Goal: Task Accomplishment & Management: Use online tool/utility

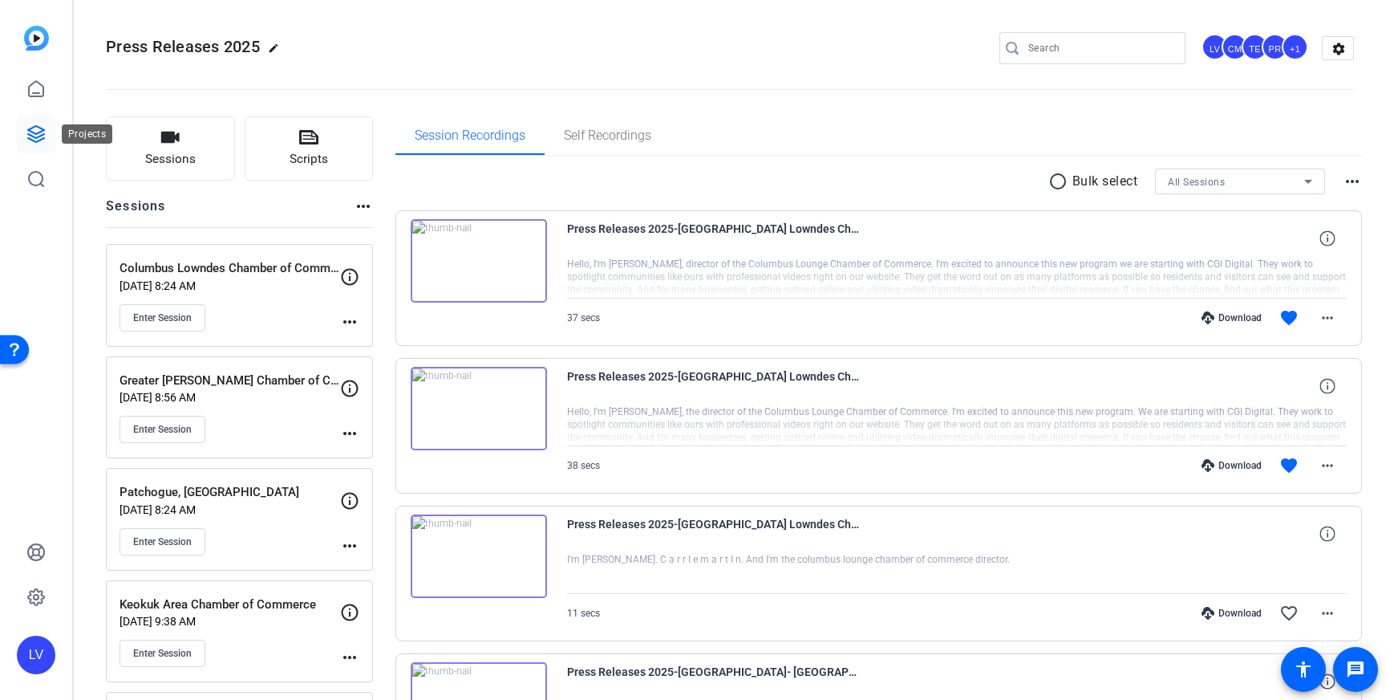
click at [34, 140] on icon at bounding box center [35, 133] width 19 height 19
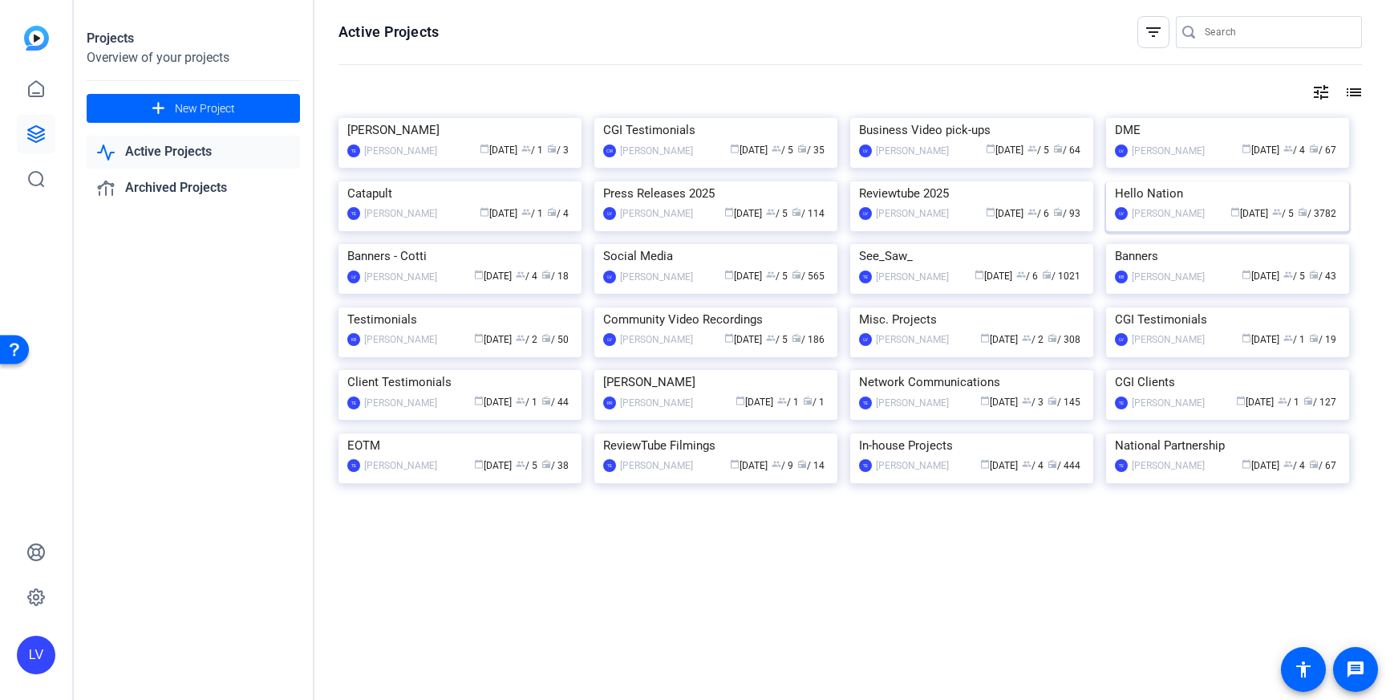
click at [1232, 181] on img at bounding box center [1227, 181] width 243 height 0
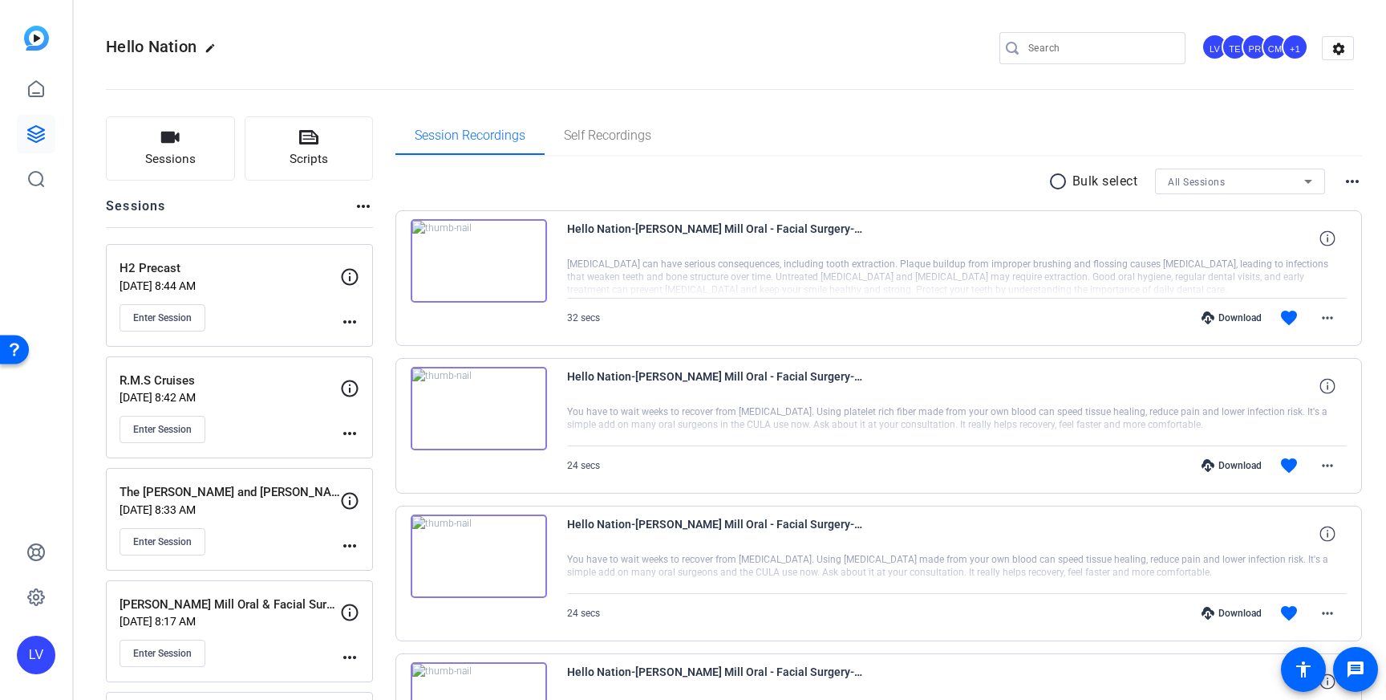
click at [1052, 50] on input "Search" at bounding box center [1100, 48] width 144 height 19
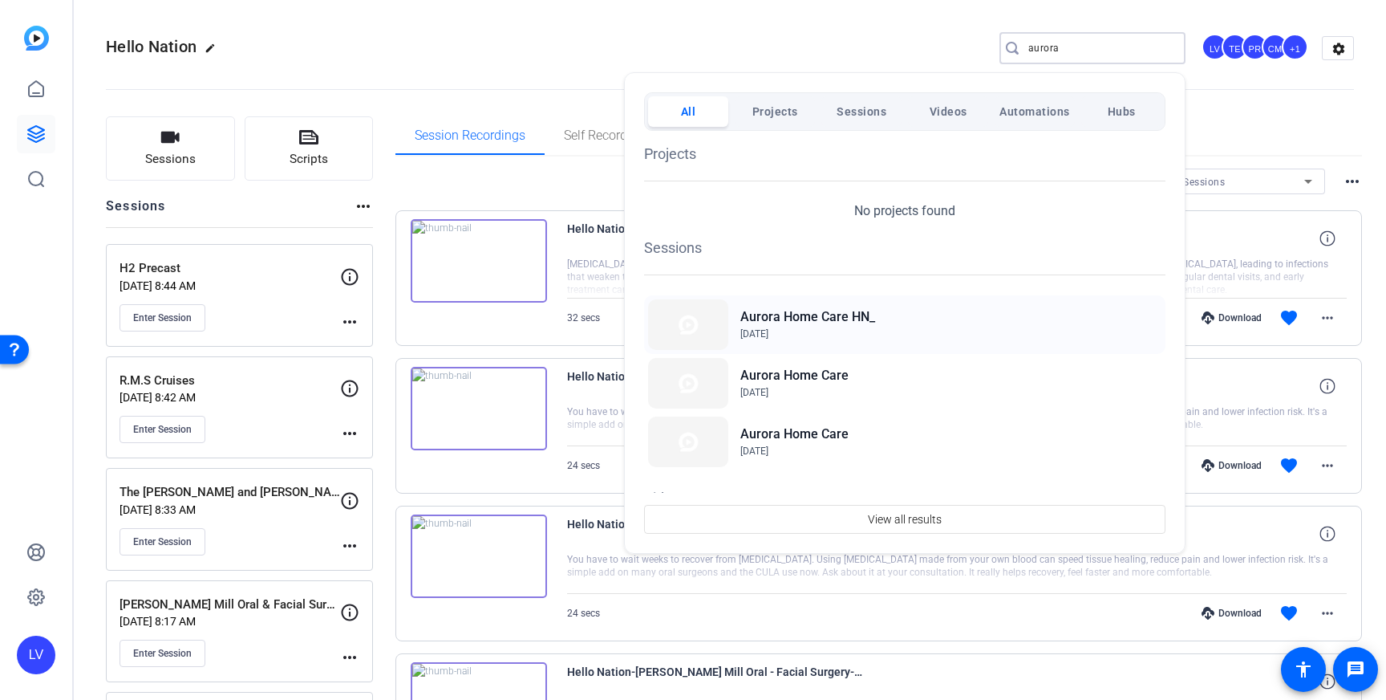
type input "aurora"
click at [833, 343] on div "Aurora Home Care HN_ [DATE]" at bounding box center [904, 324] width 521 height 59
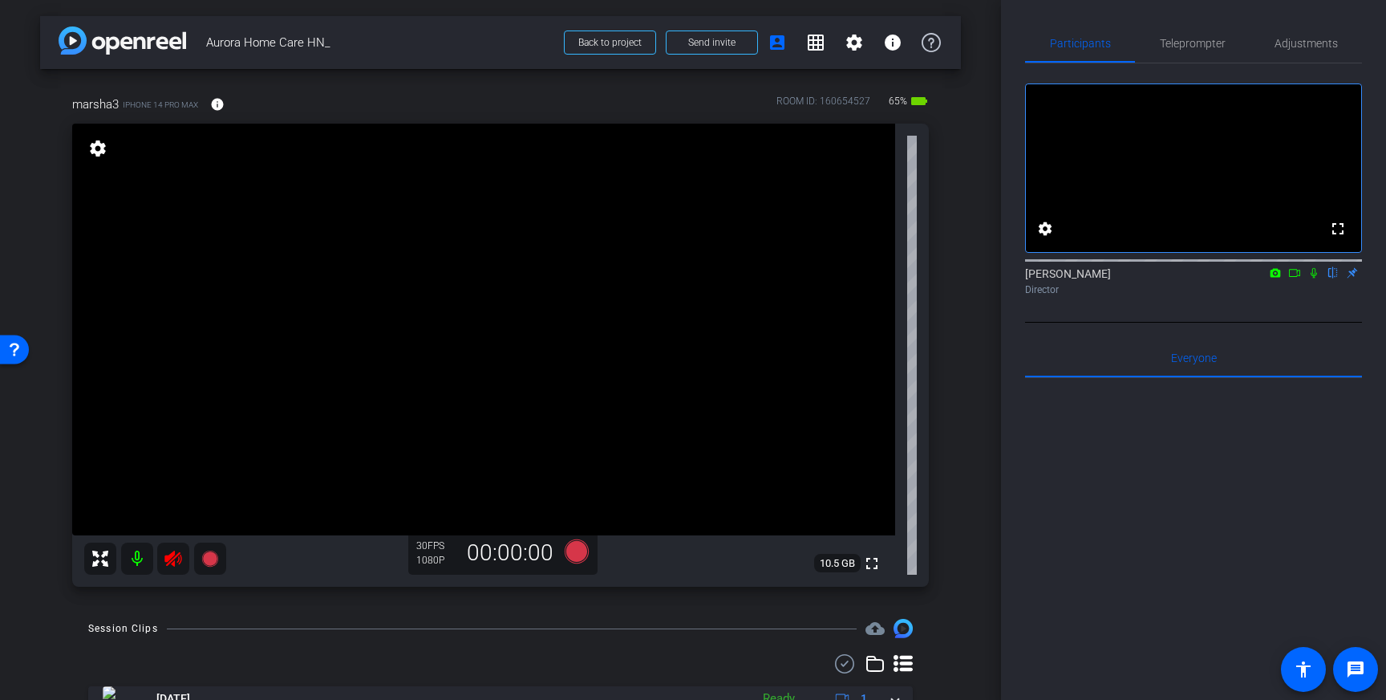
click at [170, 555] on icon at bounding box center [172, 558] width 17 height 16
click at [1196, 47] on span "Teleprompter" at bounding box center [1193, 43] width 66 height 11
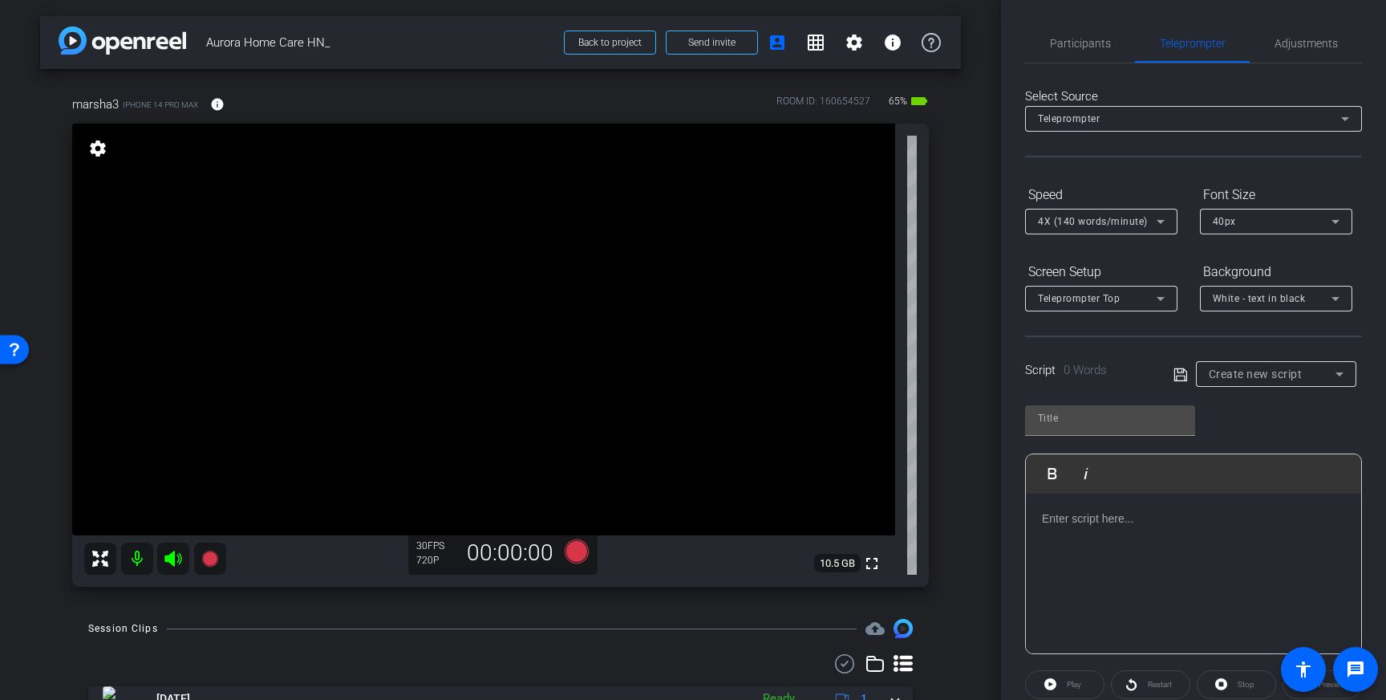
click at [1091, 534] on div at bounding box center [1193, 573] width 335 height 160
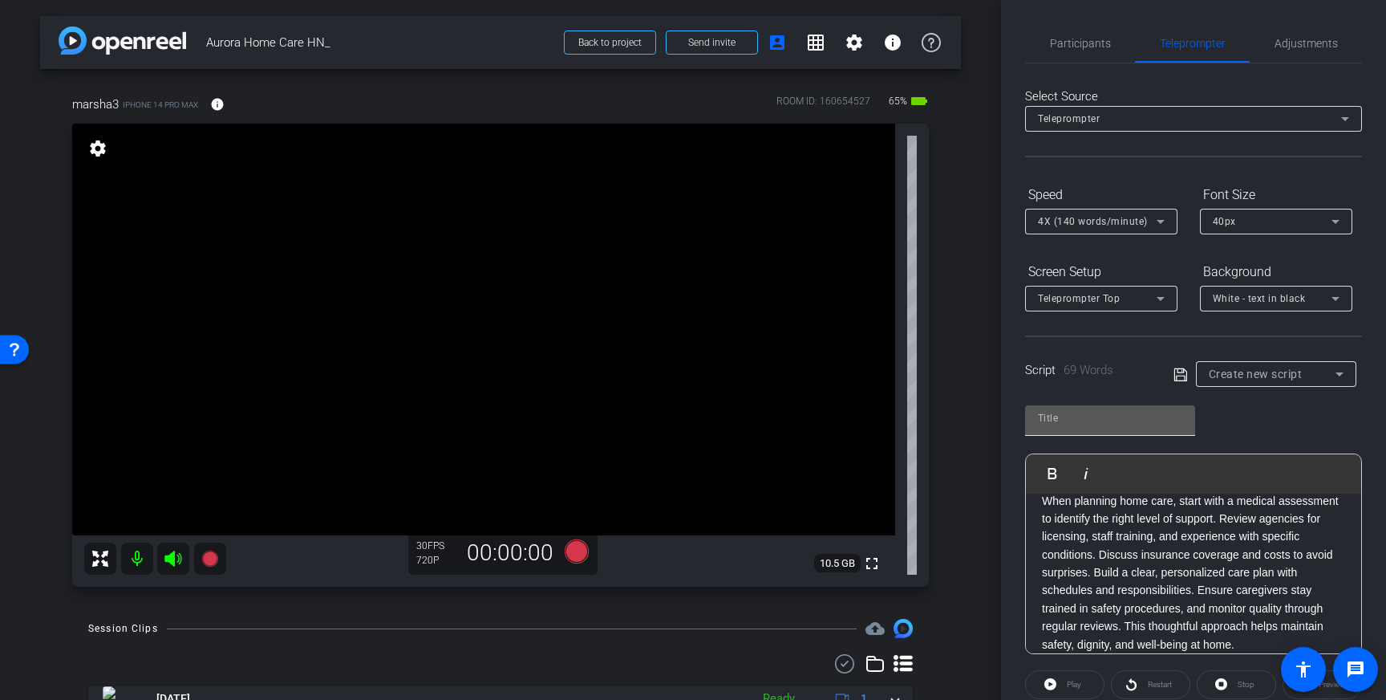
click at [1061, 406] on div at bounding box center [1110, 418] width 144 height 26
click at [1070, 419] on input "text" at bounding box center [1110, 417] width 144 height 19
type input "Aurora"
click at [1182, 372] on icon at bounding box center [1181, 374] width 14 height 19
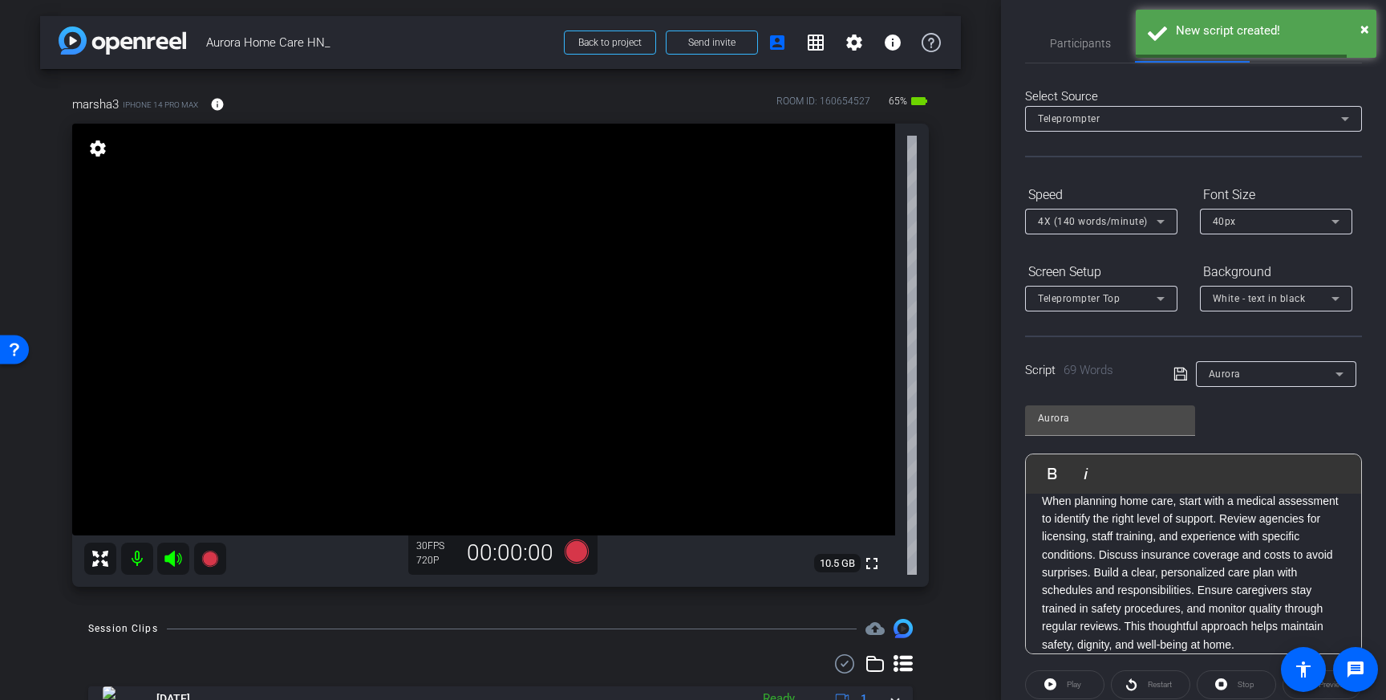
scroll to position [177, 0]
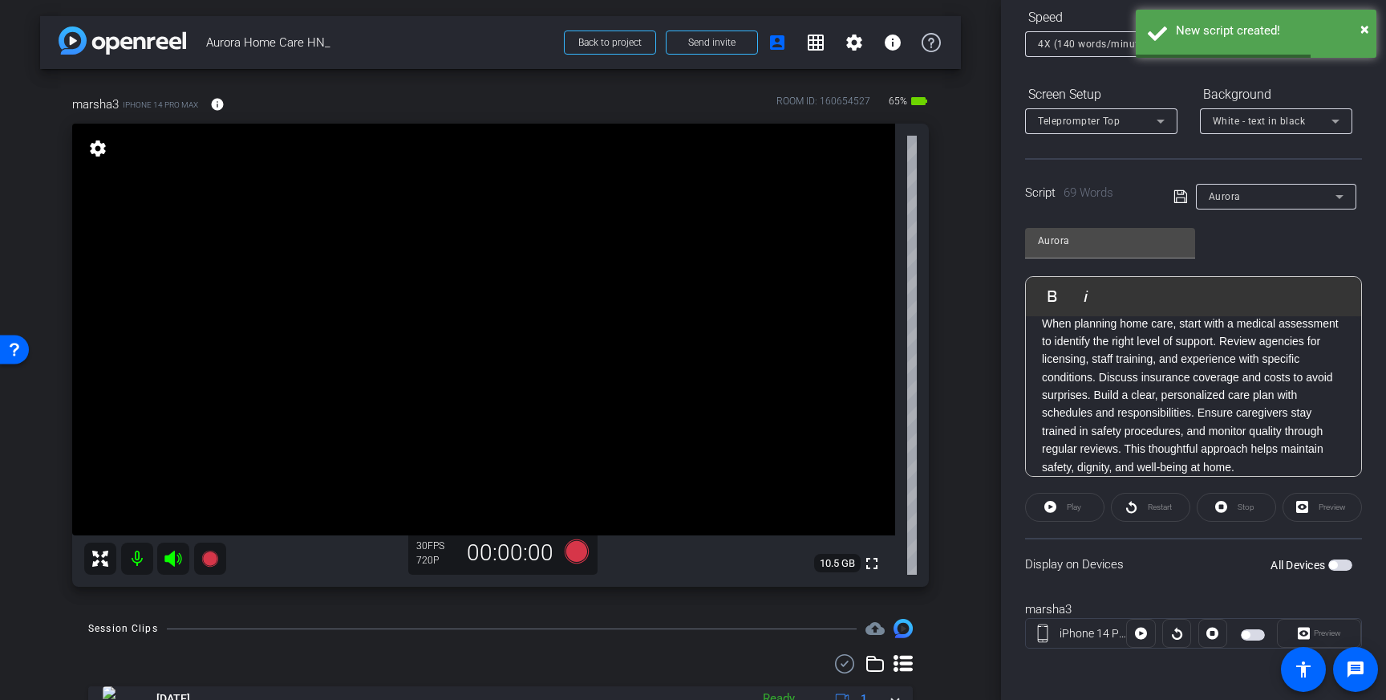
click at [1342, 566] on span "button" at bounding box center [1340, 564] width 24 height 11
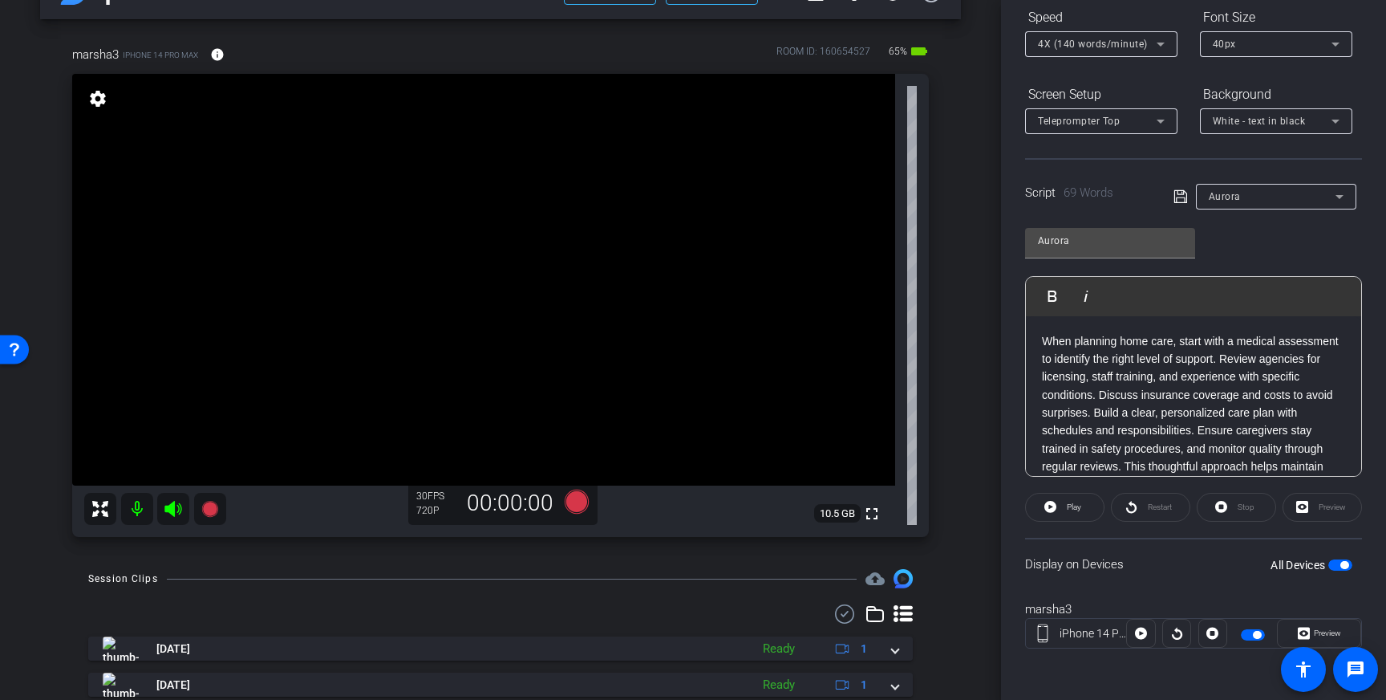
scroll to position [51, 0]
click at [1344, 566] on span "button" at bounding box center [1344, 565] width 8 height 8
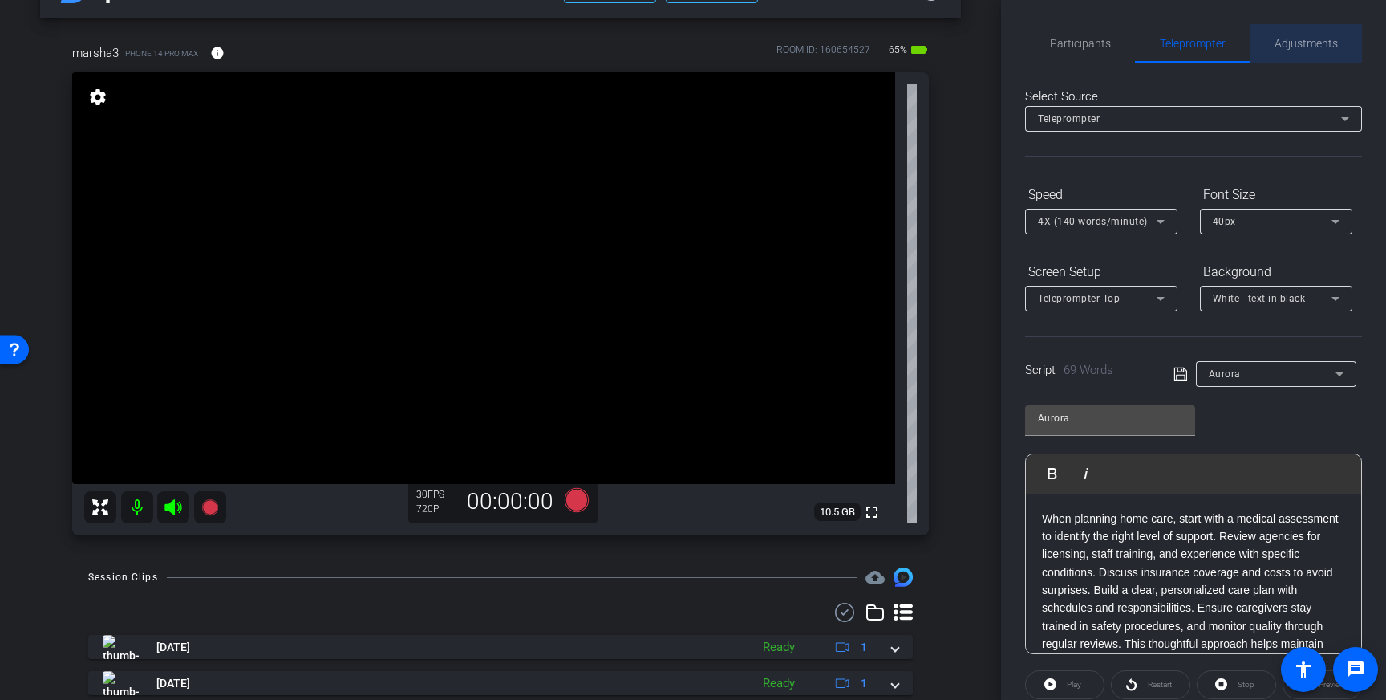
click at [1310, 54] on span "Adjustments" at bounding box center [1306, 43] width 63 height 39
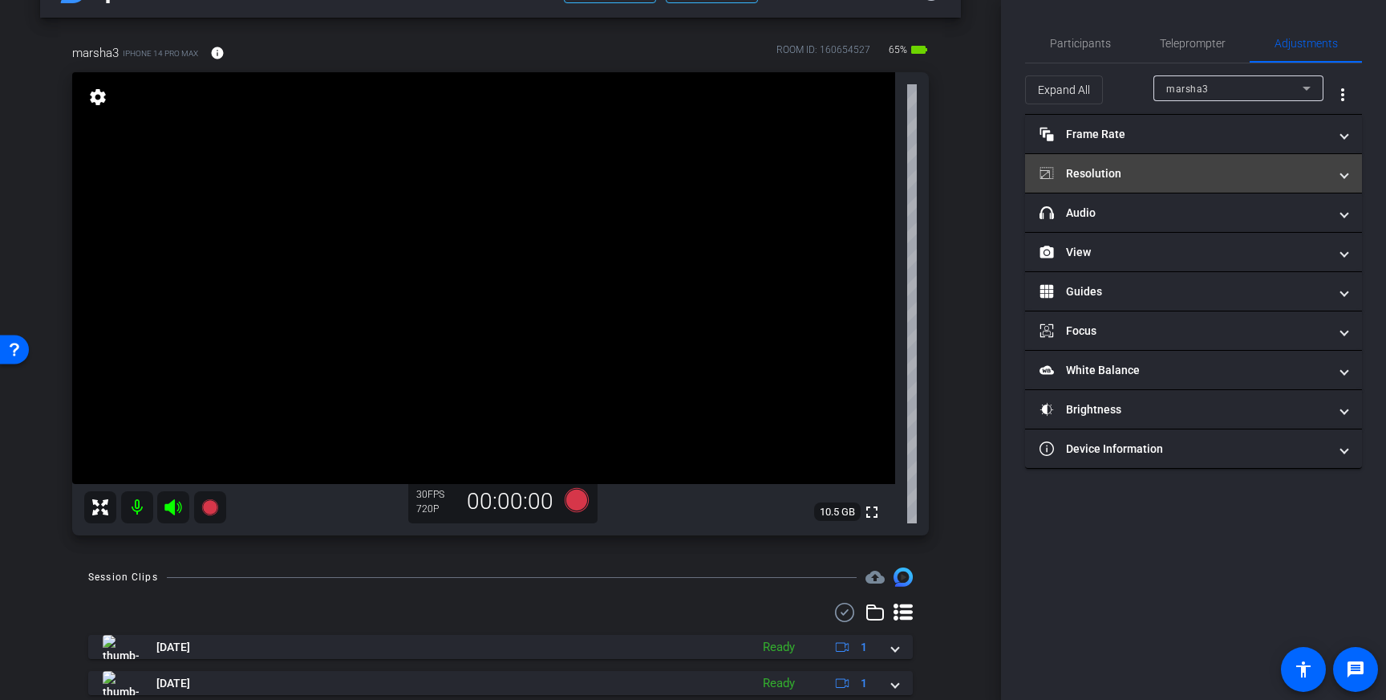
click at [1235, 174] on mat-panel-title "Resolution" at bounding box center [1184, 173] width 289 height 17
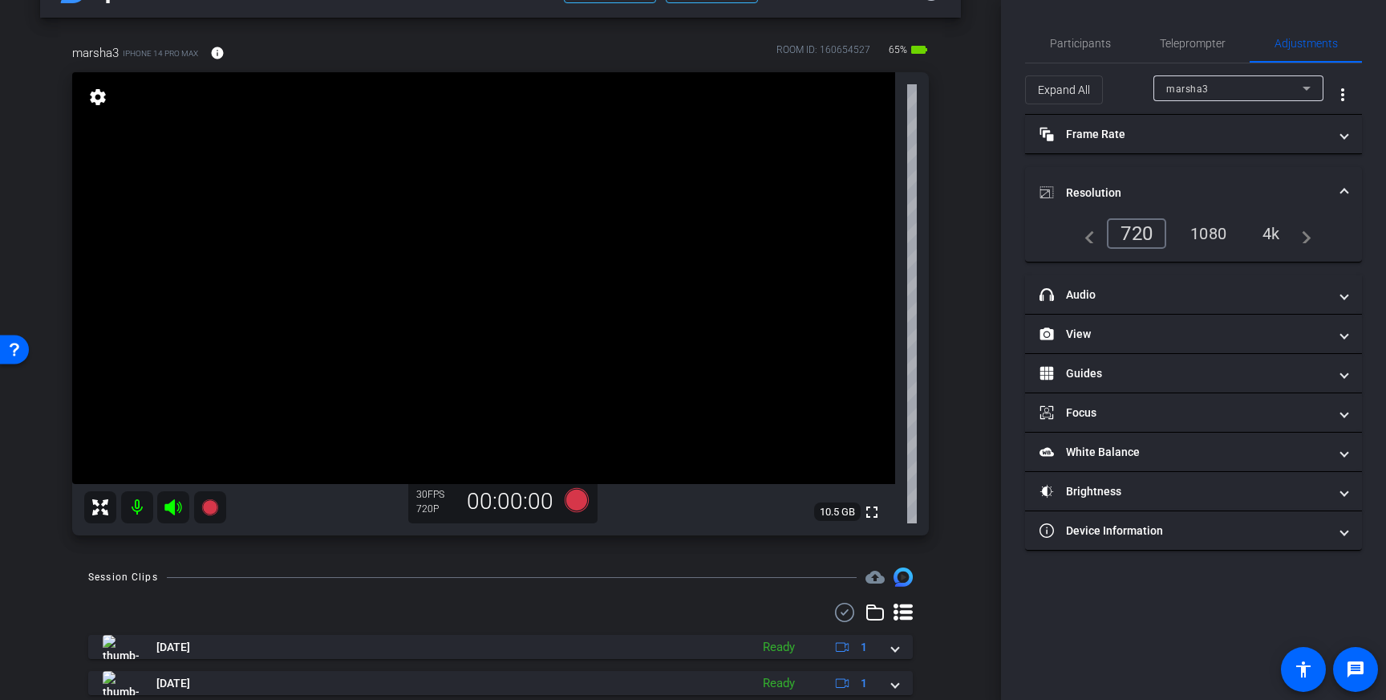
click at [1275, 237] on div "4k" at bounding box center [1272, 233] width 42 height 27
click at [1344, 193] on span at bounding box center [1344, 193] width 6 height 17
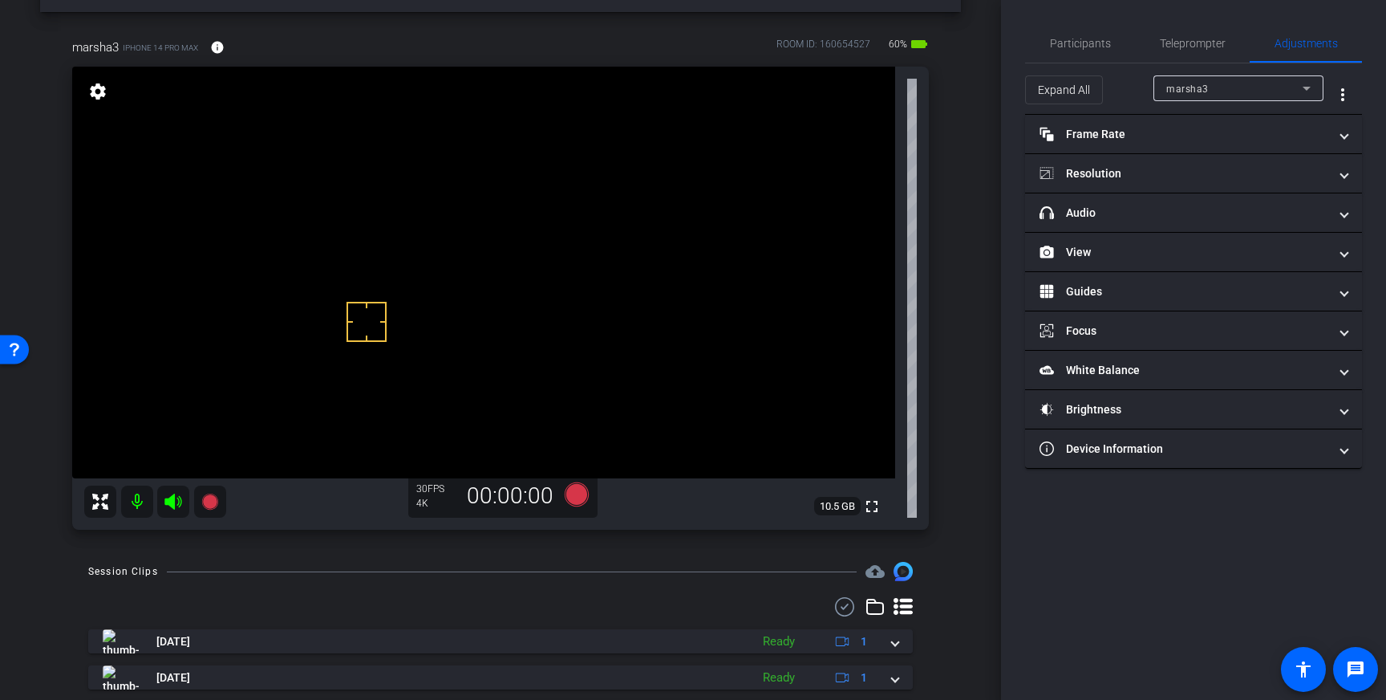
scroll to position [58, 0]
click at [574, 495] on icon at bounding box center [577, 493] width 24 height 24
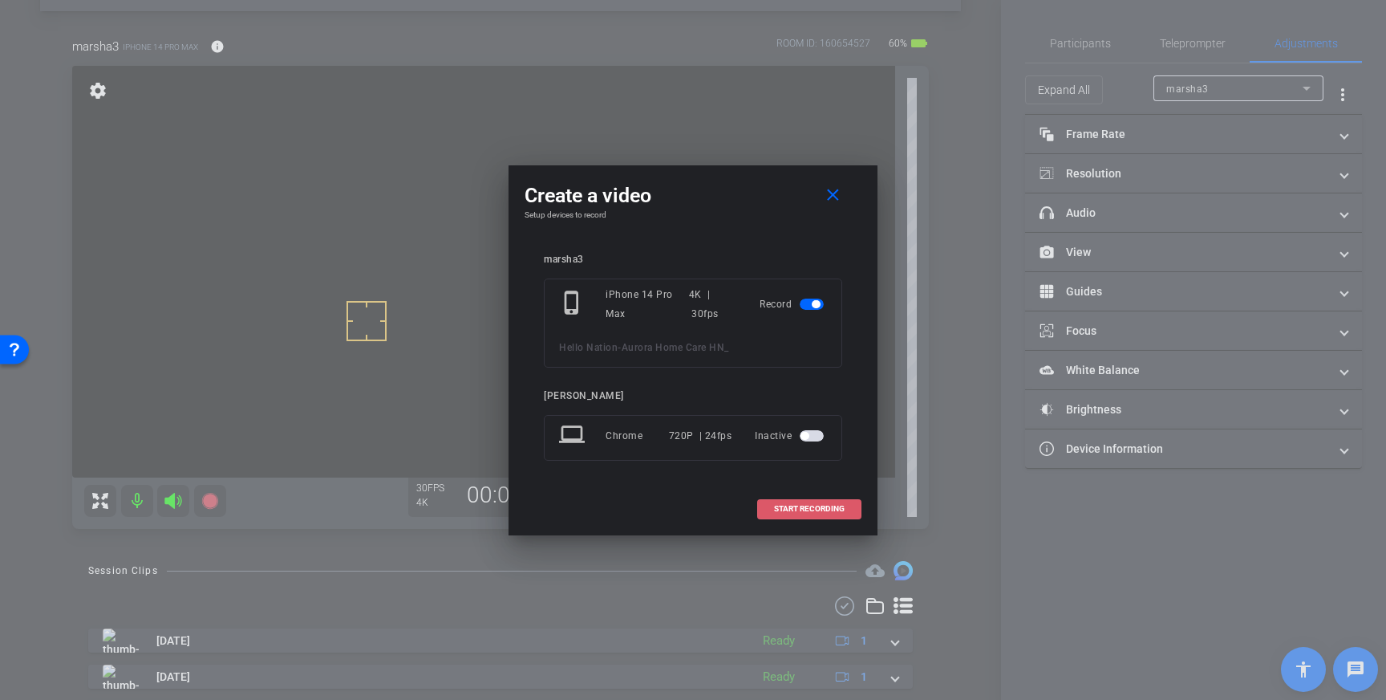
click at [814, 506] on span "START RECORDING" at bounding box center [809, 509] width 71 height 8
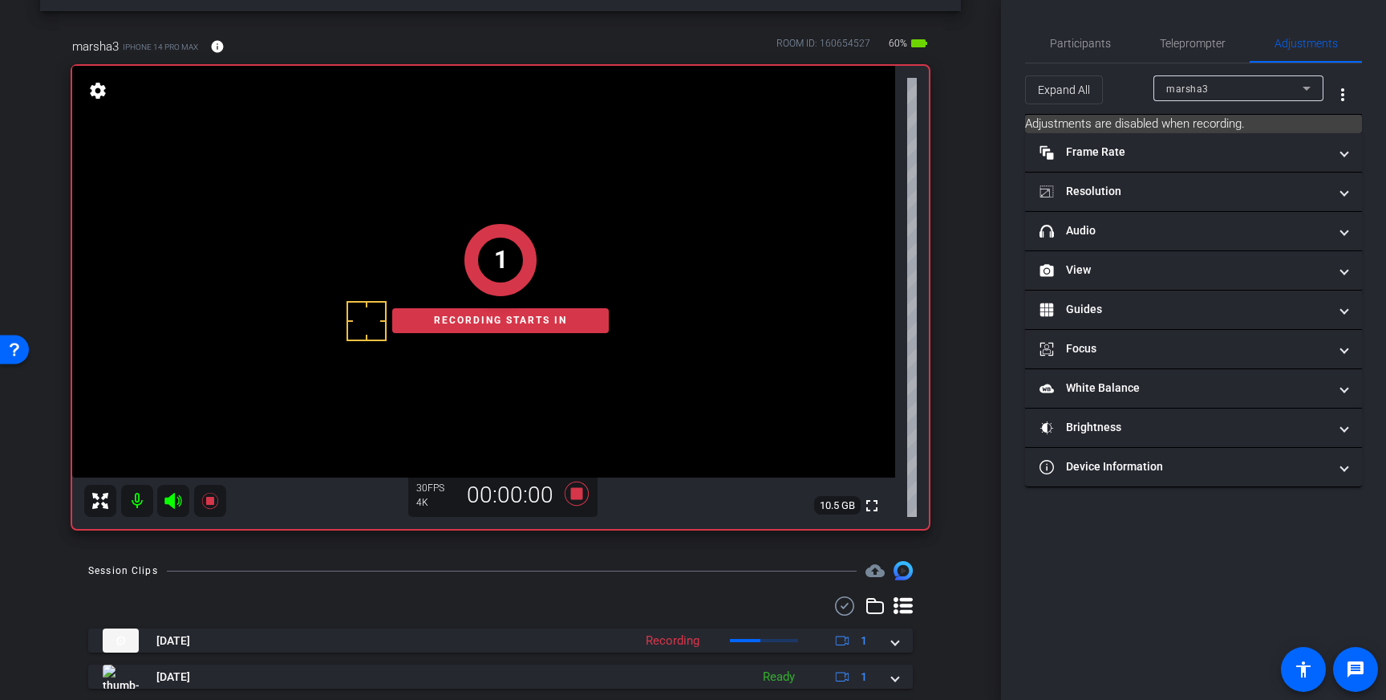
scroll to position [61, 0]
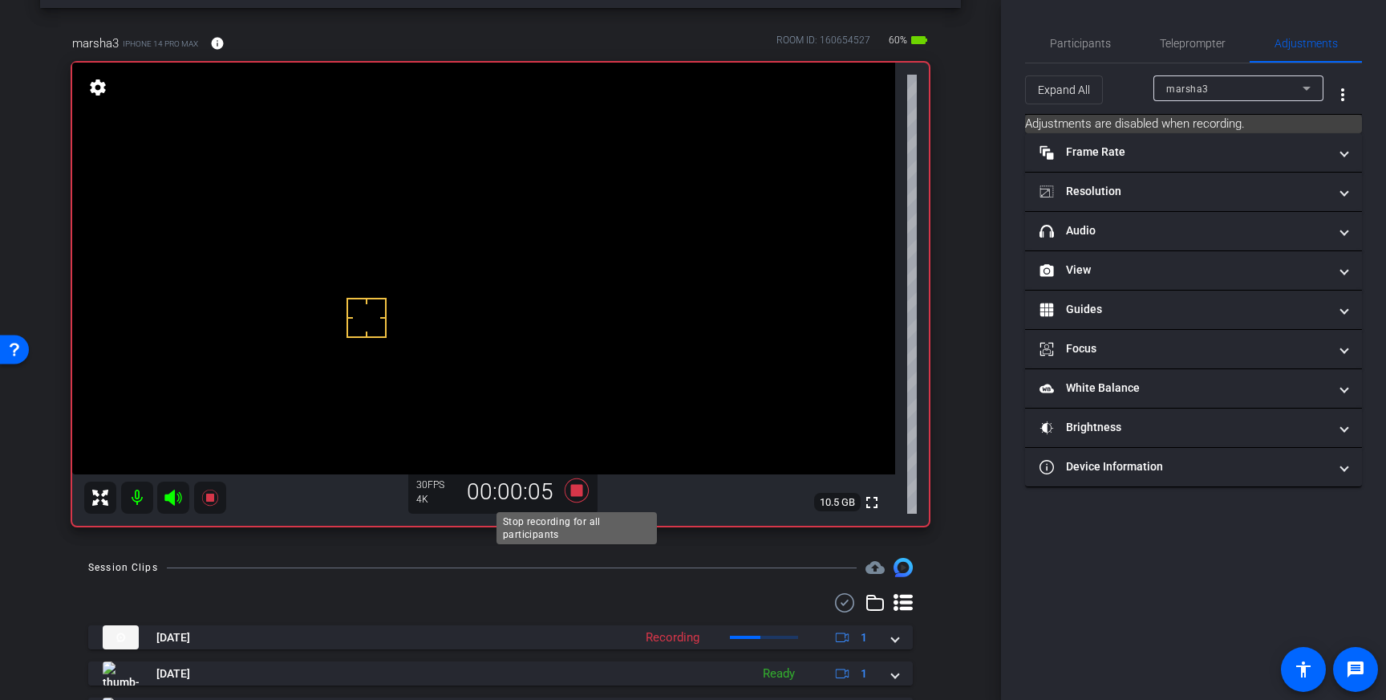
click at [579, 492] on icon at bounding box center [577, 490] width 24 height 24
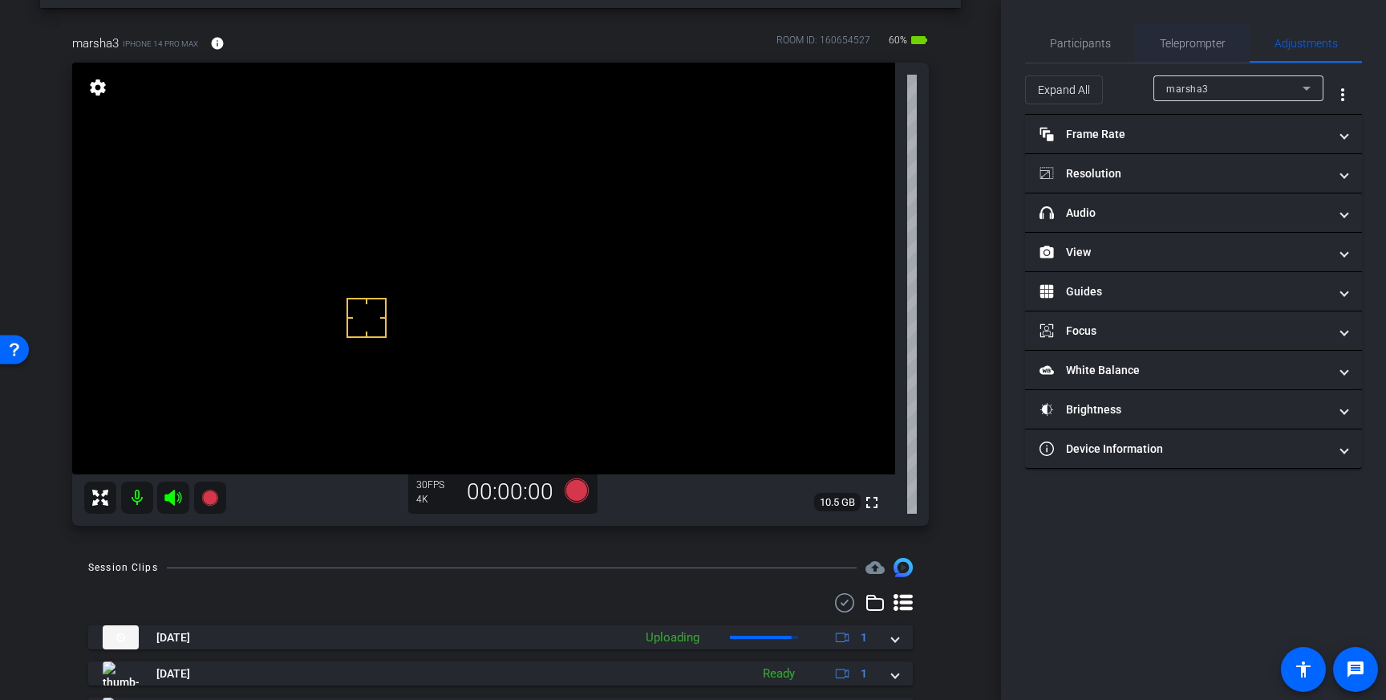
click at [1191, 43] on span "Teleprompter" at bounding box center [1193, 43] width 66 height 11
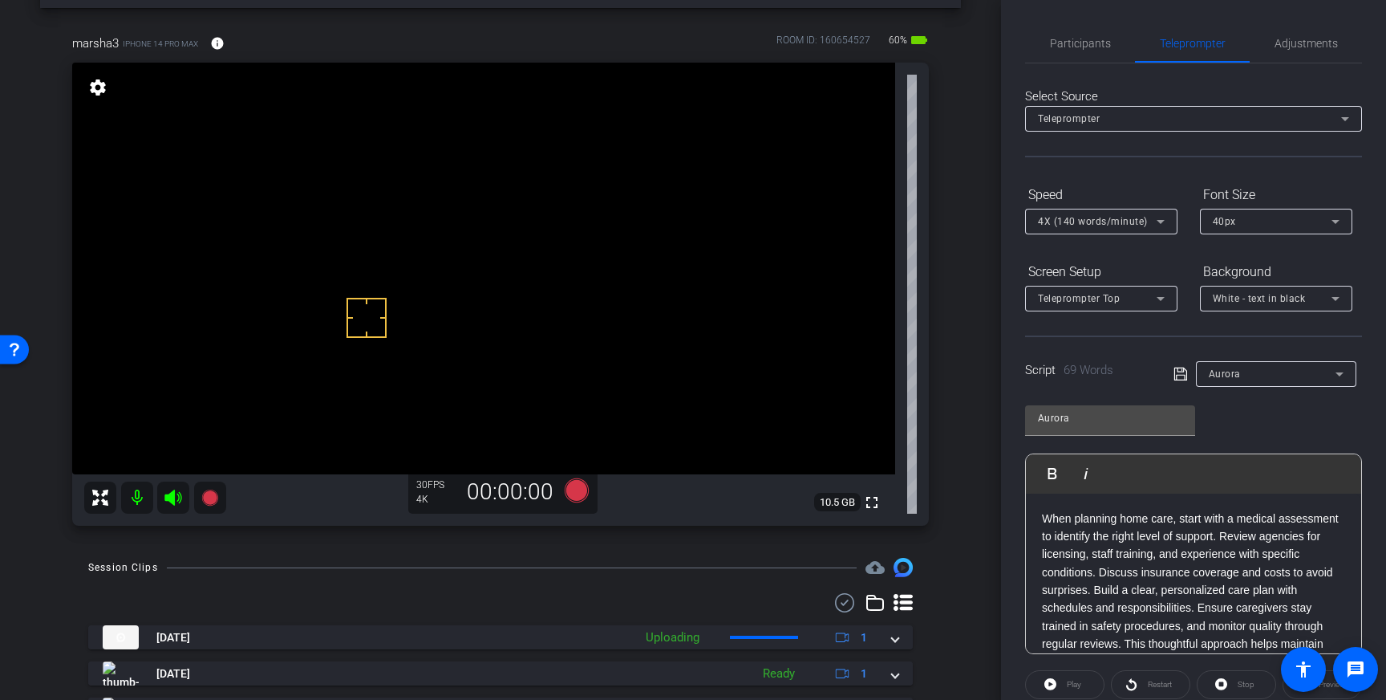
scroll to position [177, 0]
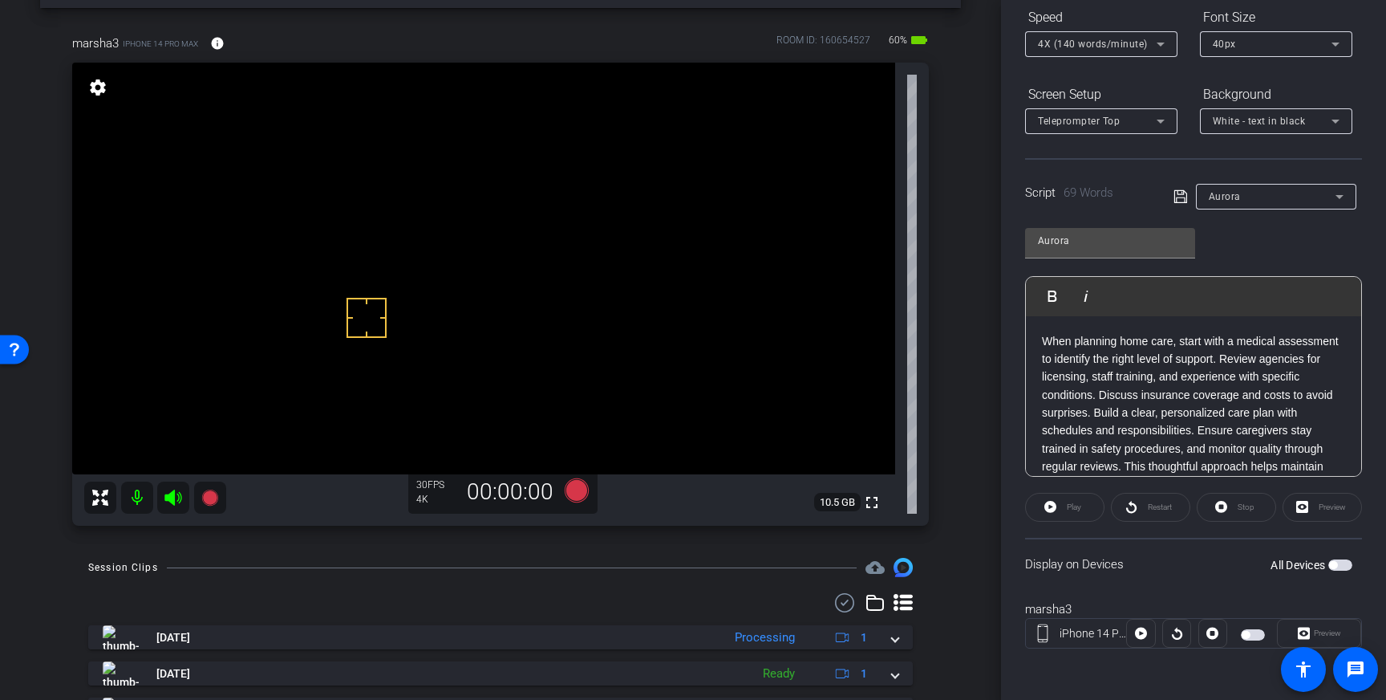
click at [1352, 566] on button "All Devices" at bounding box center [1340, 564] width 24 height 11
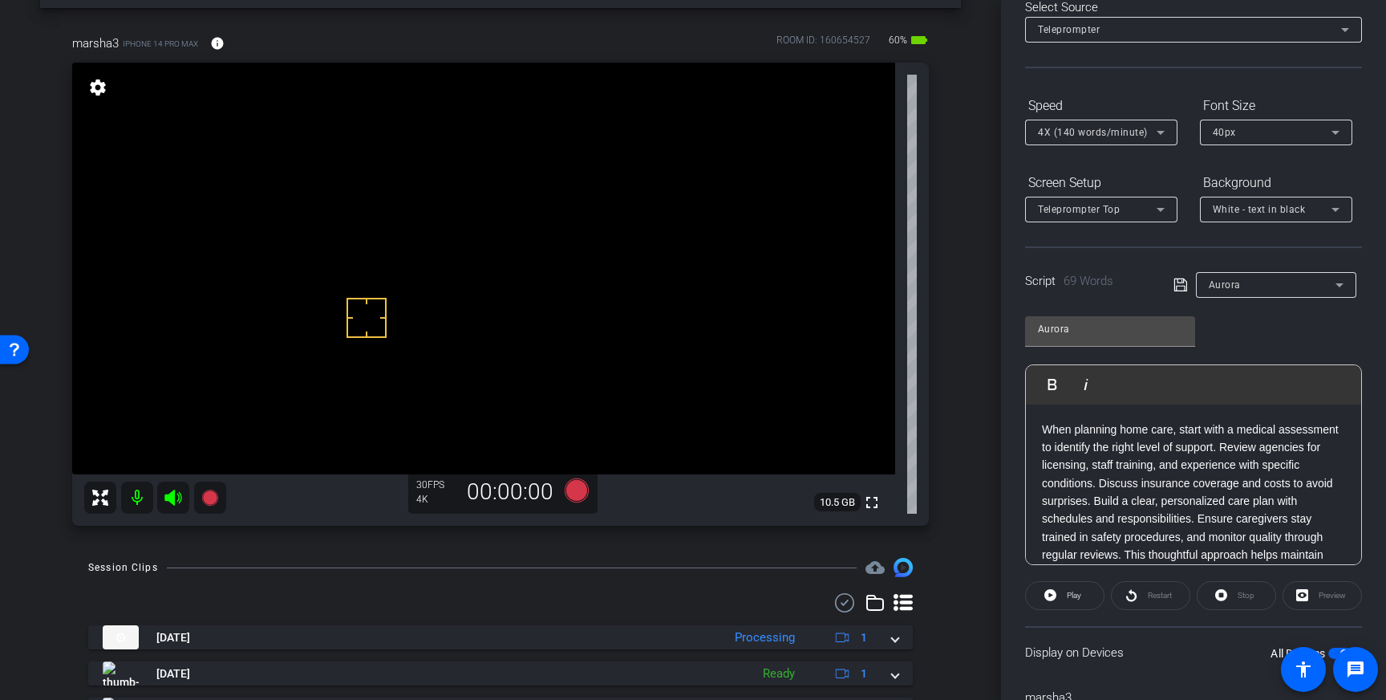
scroll to position [0, 0]
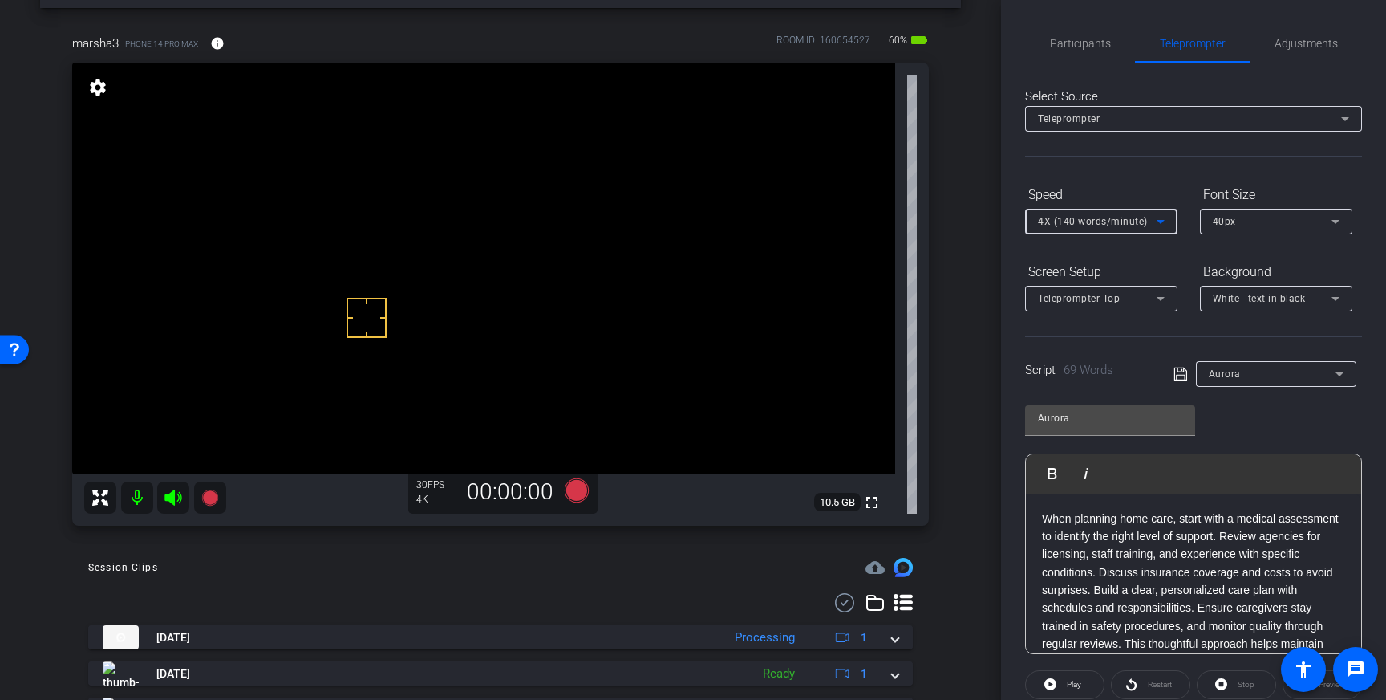
click at [1145, 213] on div "4X (140 words/minute)" at bounding box center [1097, 221] width 119 height 20
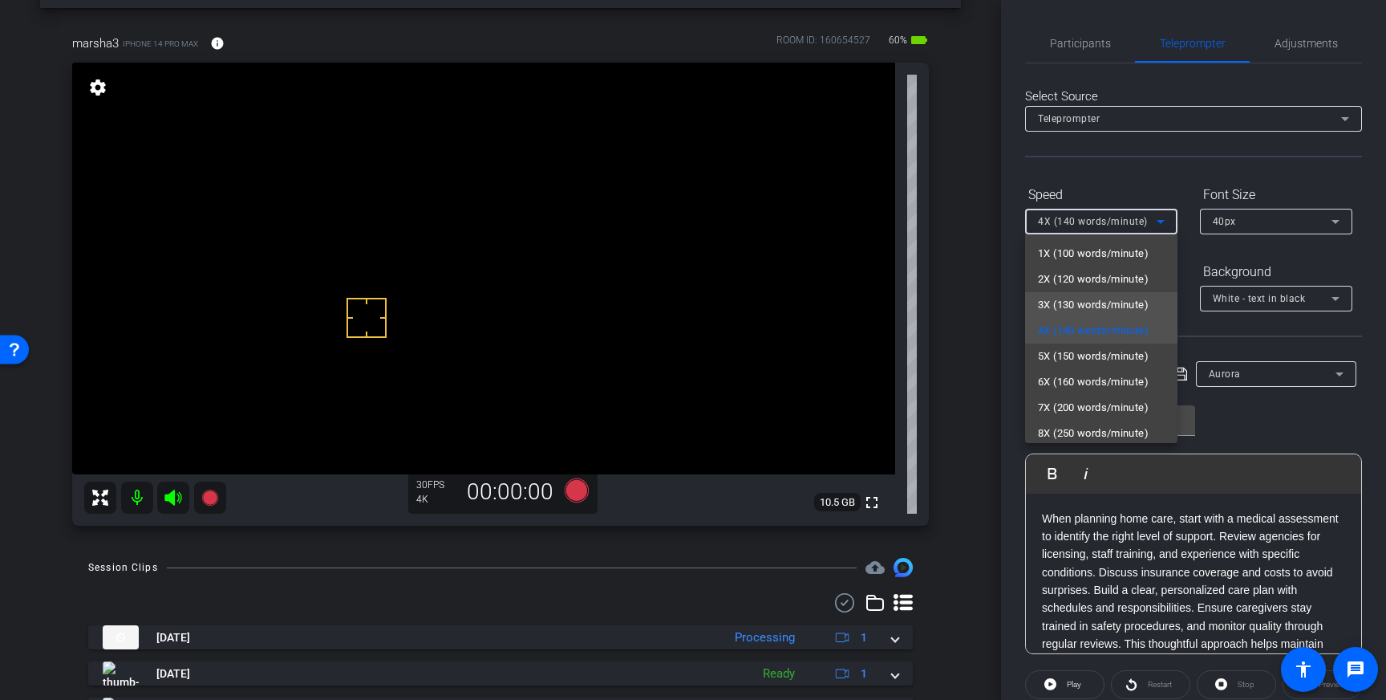
click at [1105, 303] on span "3X (130 words/minute)" at bounding box center [1093, 304] width 111 height 19
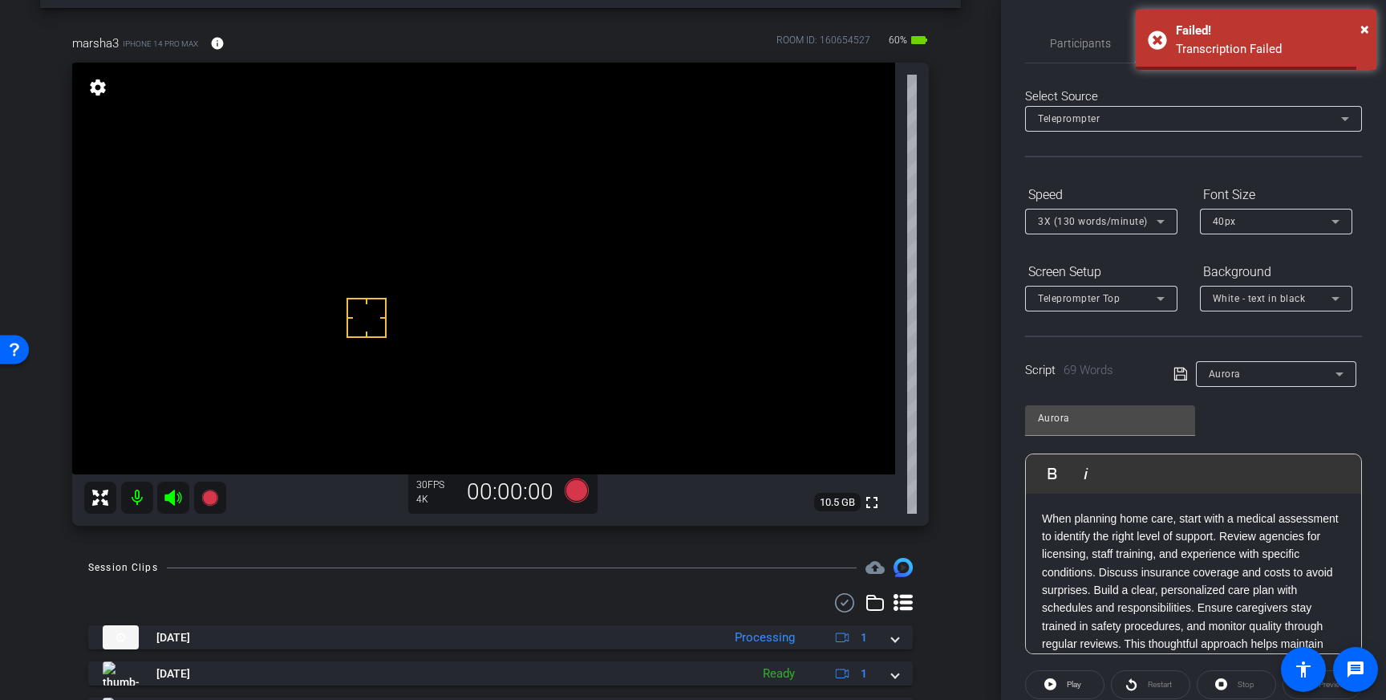
click at [1178, 375] on icon at bounding box center [1181, 373] width 14 height 19
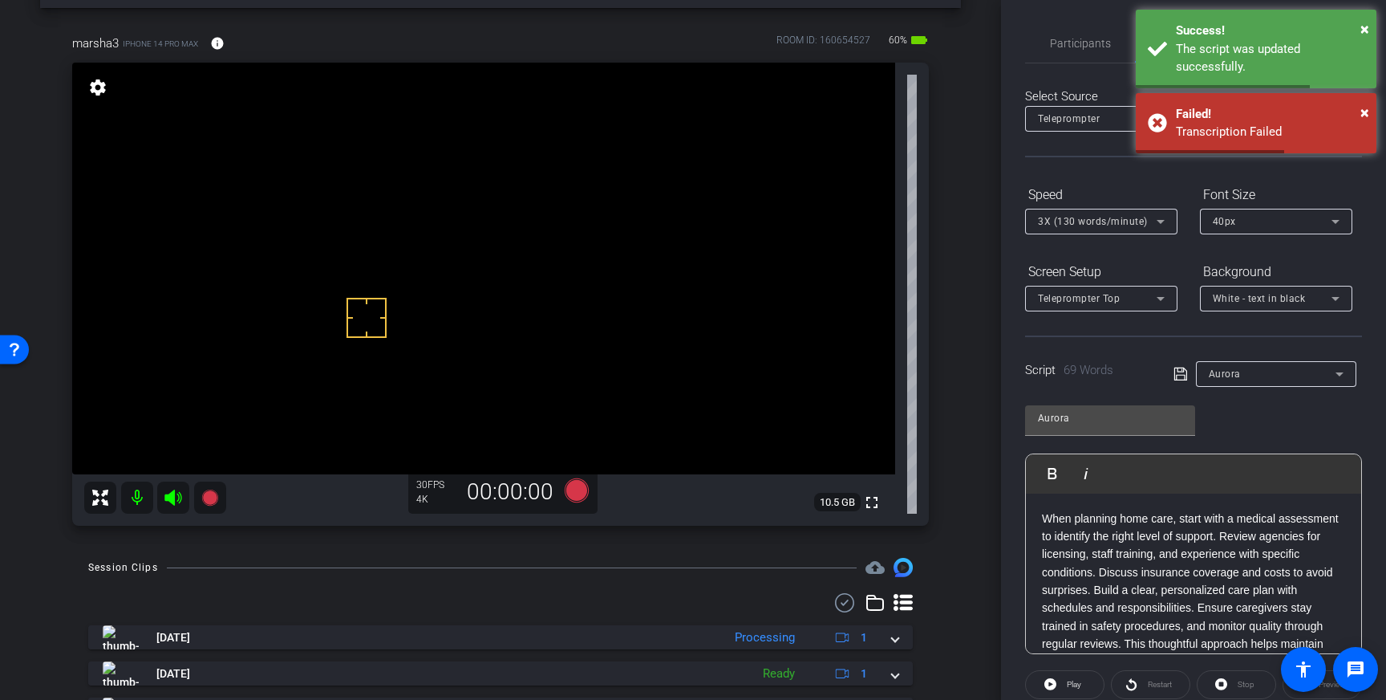
click at [1310, 221] on div "40px" at bounding box center [1272, 221] width 119 height 20
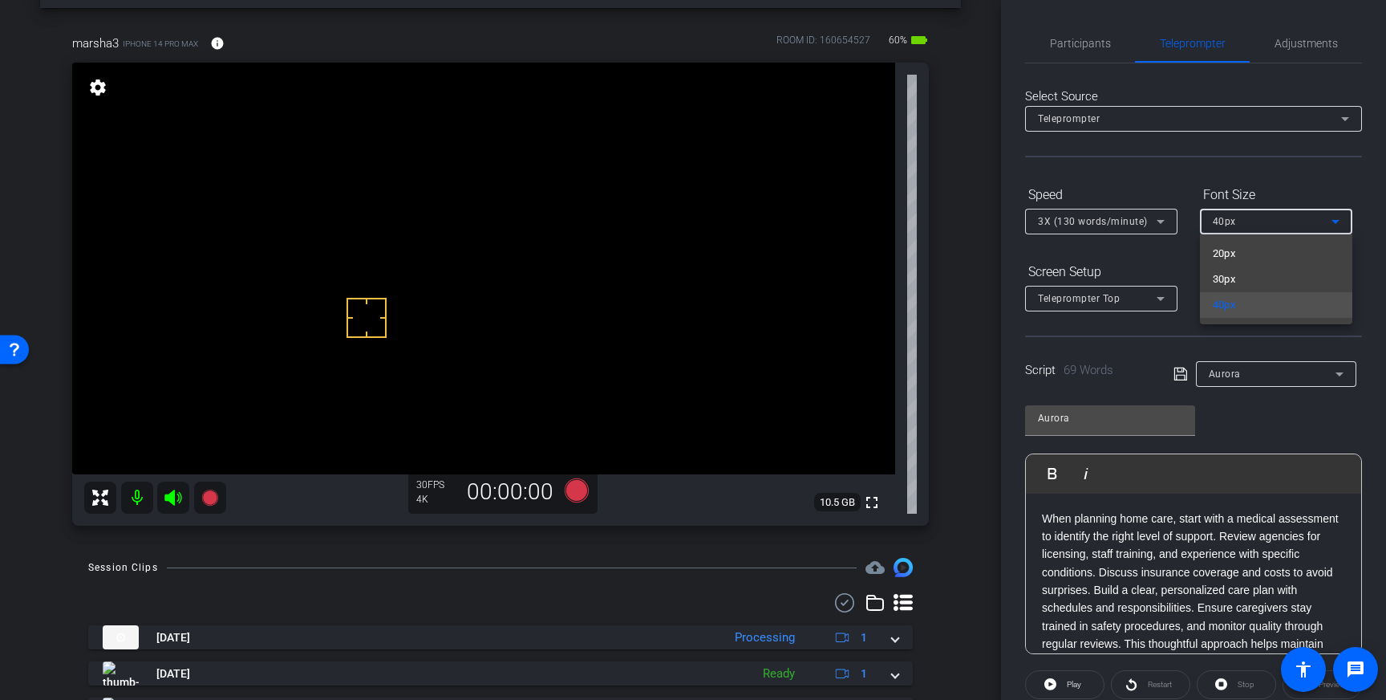
click at [1315, 221] on div at bounding box center [693, 350] width 1386 height 700
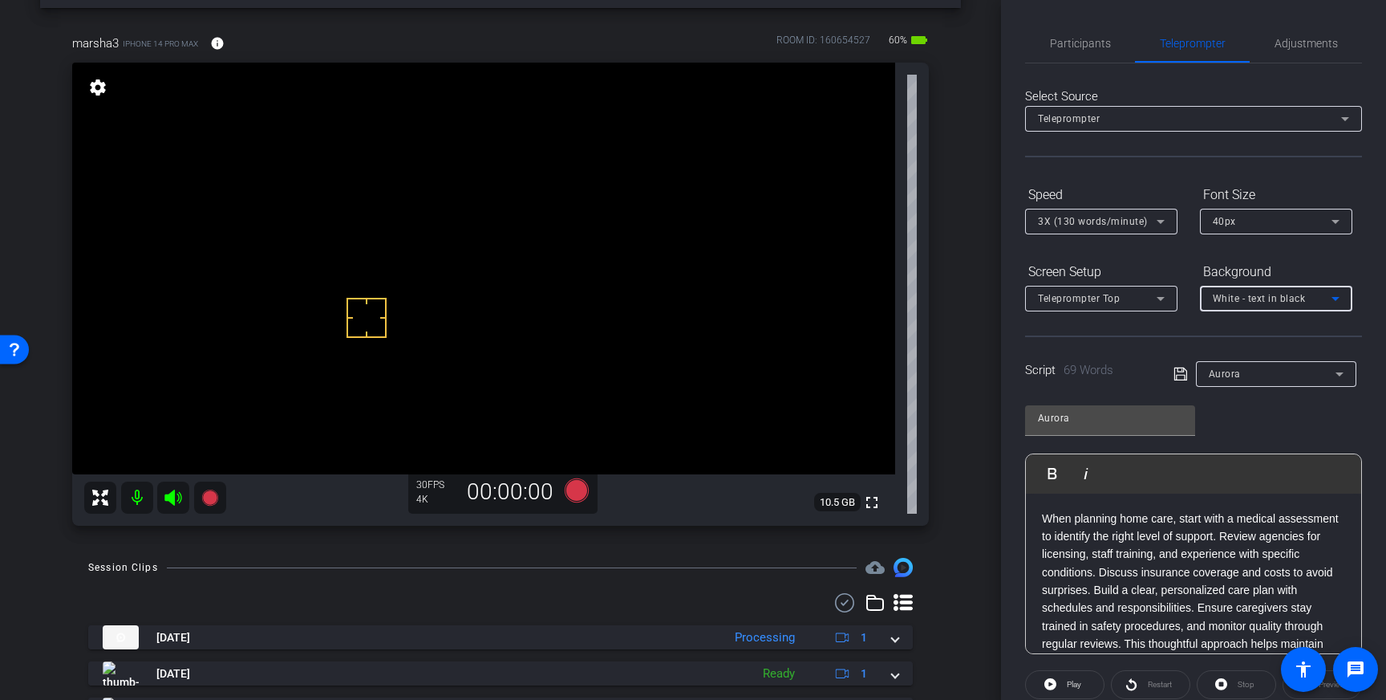
click at [1330, 295] on icon at bounding box center [1335, 298] width 19 height 19
click at [1279, 353] on div "Black - text in white" at bounding box center [1260, 360] width 95 height 19
click at [1303, 299] on span "Black - text in white" at bounding box center [1258, 298] width 91 height 11
click at [1286, 331] on div "White - text in black" at bounding box center [1260, 332] width 95 height 19
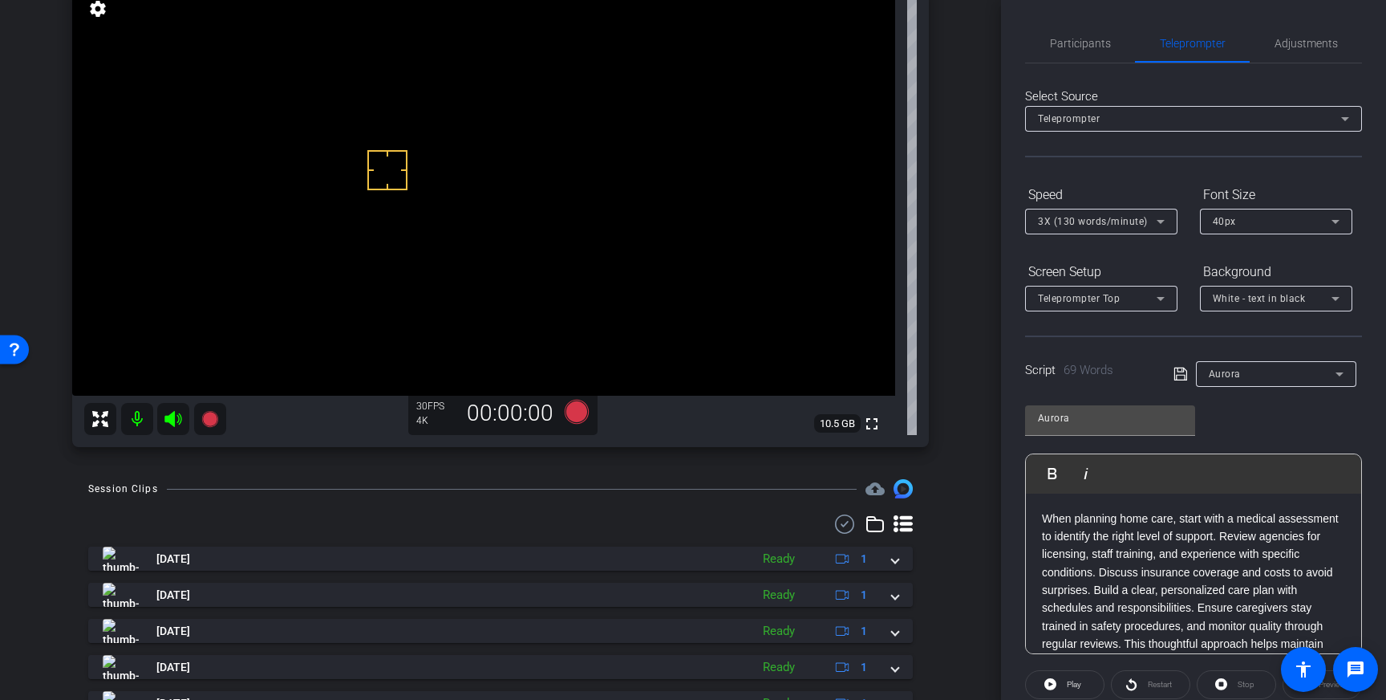
scroll to position [142, 0]
drag, startPoint x: 421, startPoint y: 152, endPoint x: 627, endPoint y: 354, distance: 288.2
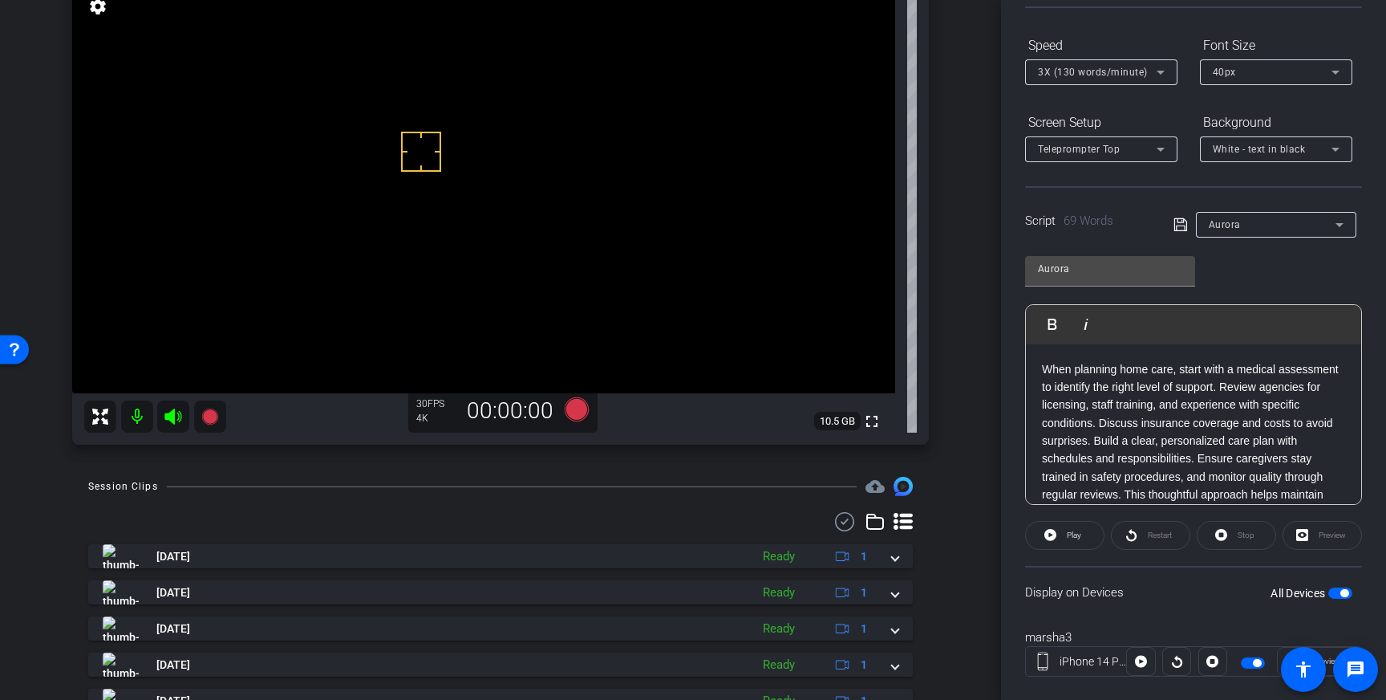
scroll to position [177, 0]
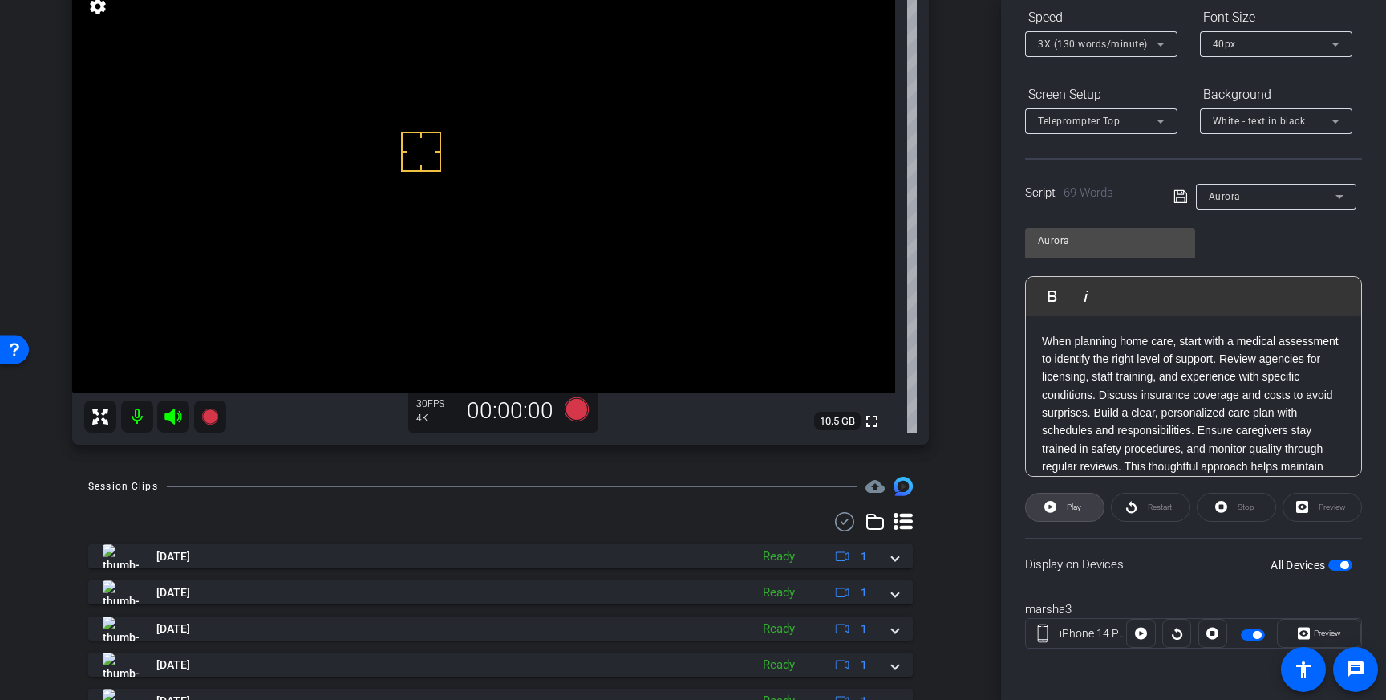
drag, startPoint x: 1079, startPoint y: 513, endPoint x: 1113, endPoint y: 522, distance: 35.6
click at [1079, 513] on span "Play" at bounding box center [1072, 507] width 18 height 22
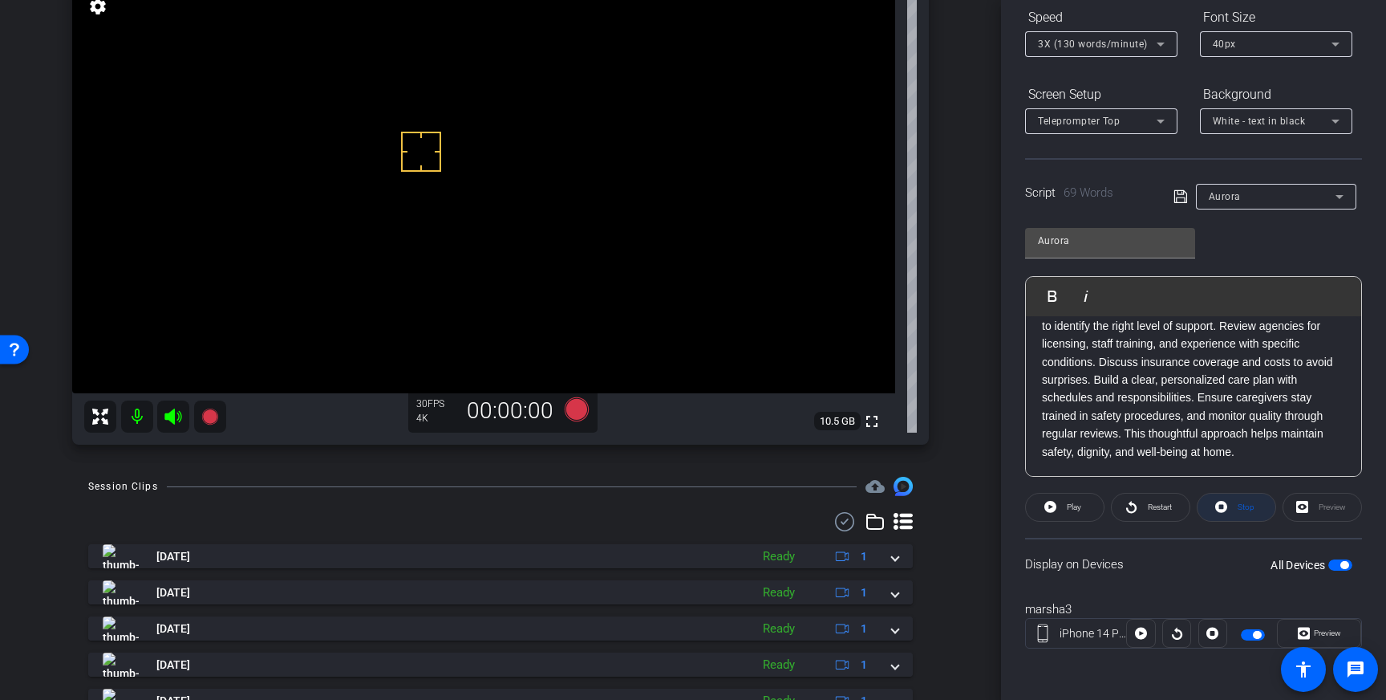
click at [1219, 506] on icon at bounding box center [1221, 507] width 12 height 20
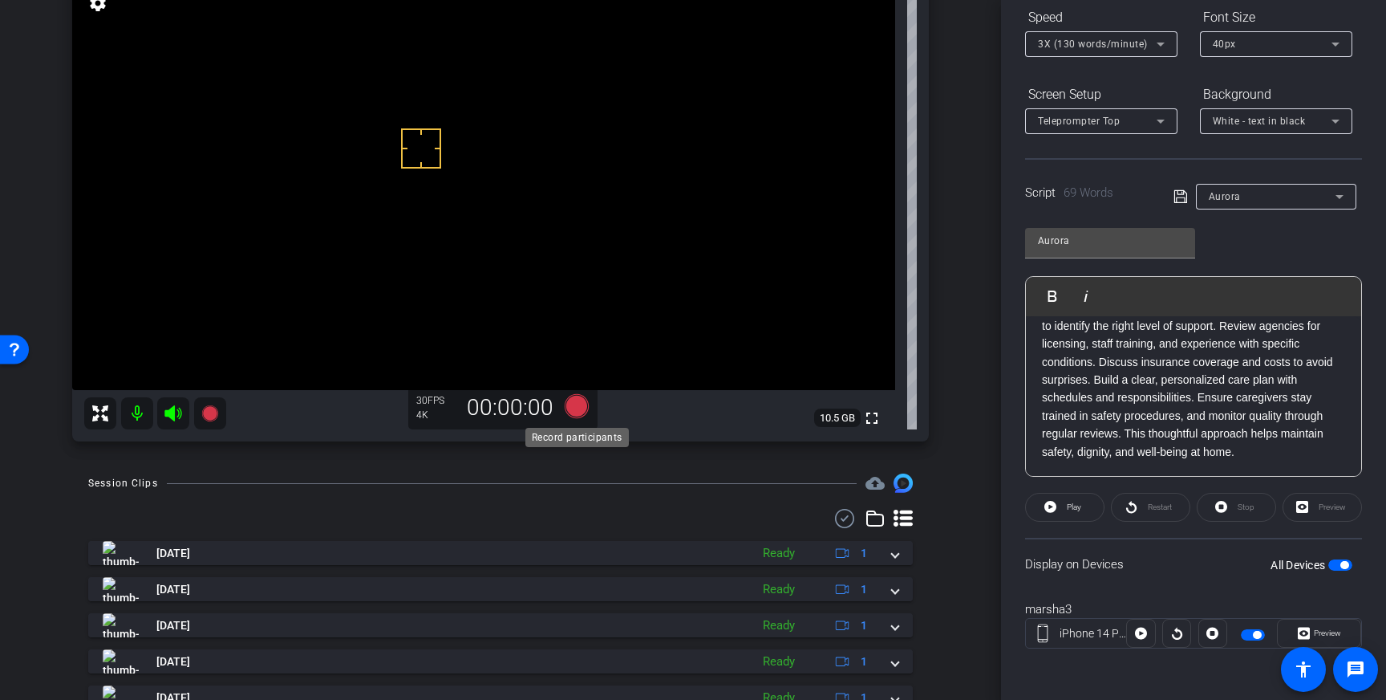
click at [576, 407] on icon at bounding box center [577, 406] width 24 height 24
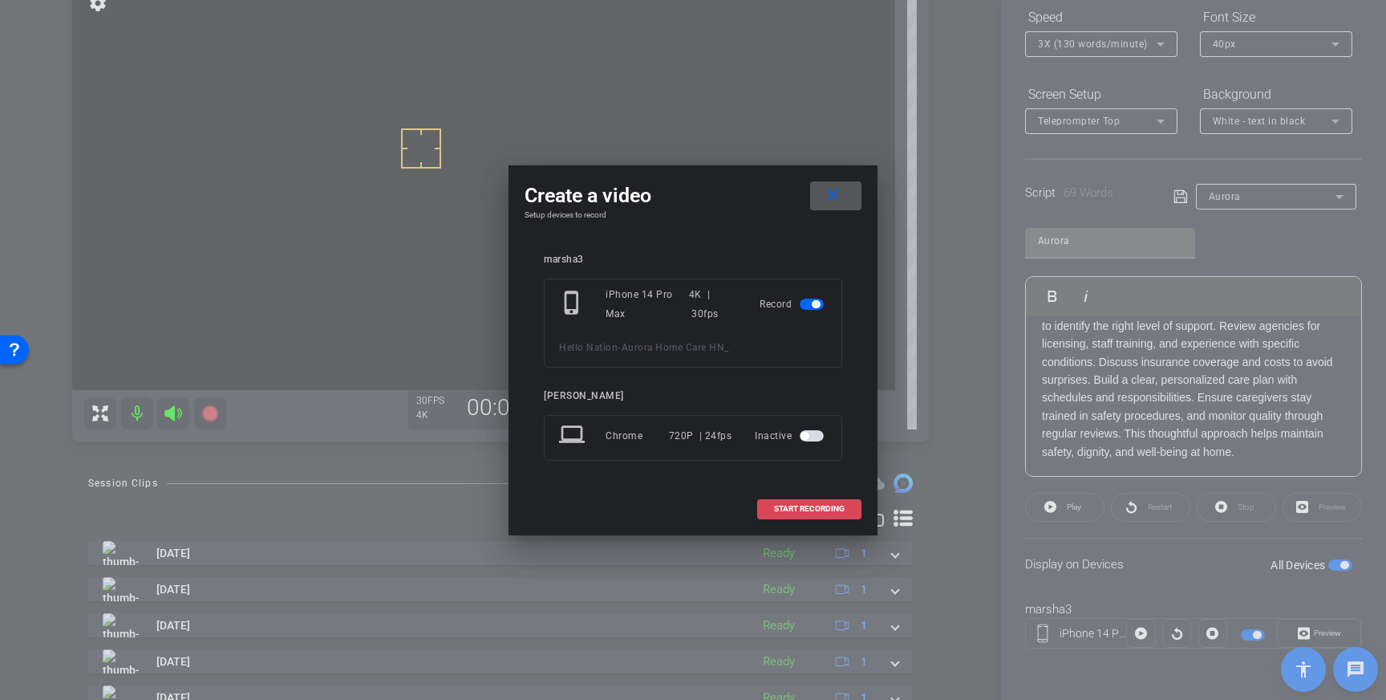
click at [810, 509] on span "START RECORDING" at bounding box center [809, 509] width 71 height 8
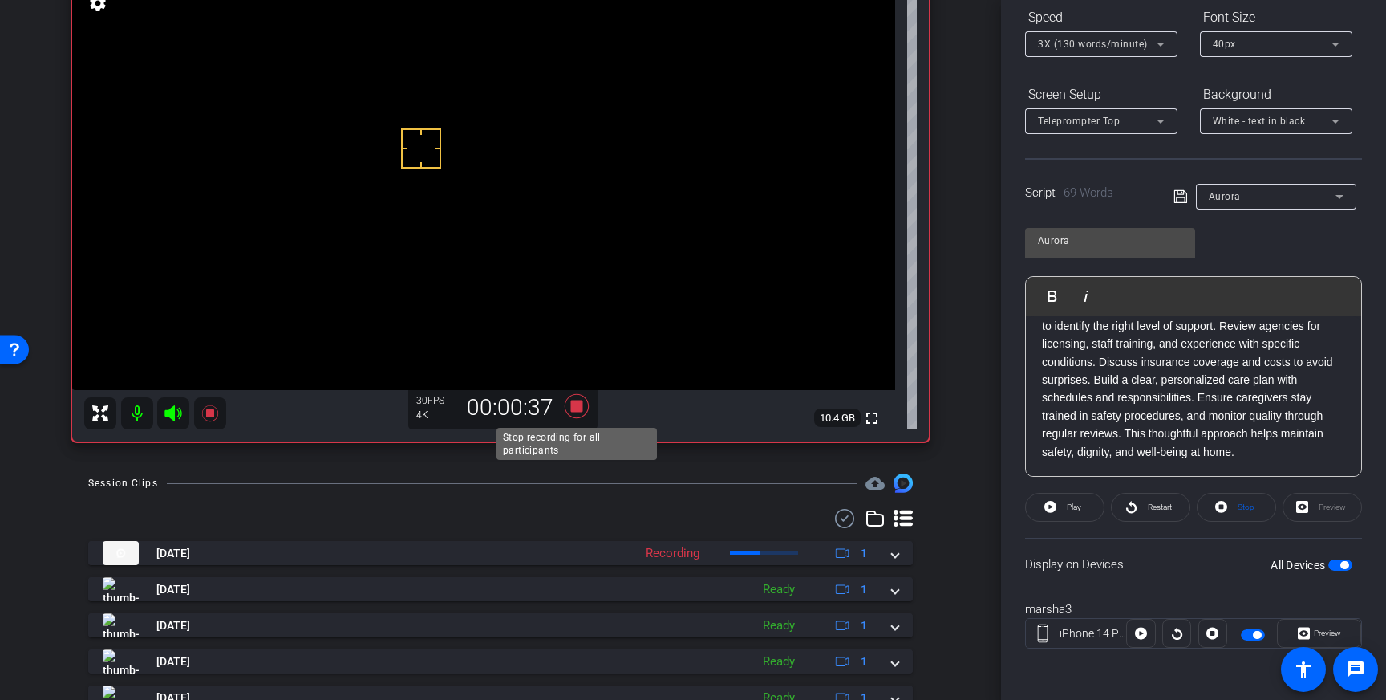
click at [576, 408] on icon at bounding box center [577, 406] width 24 height 24
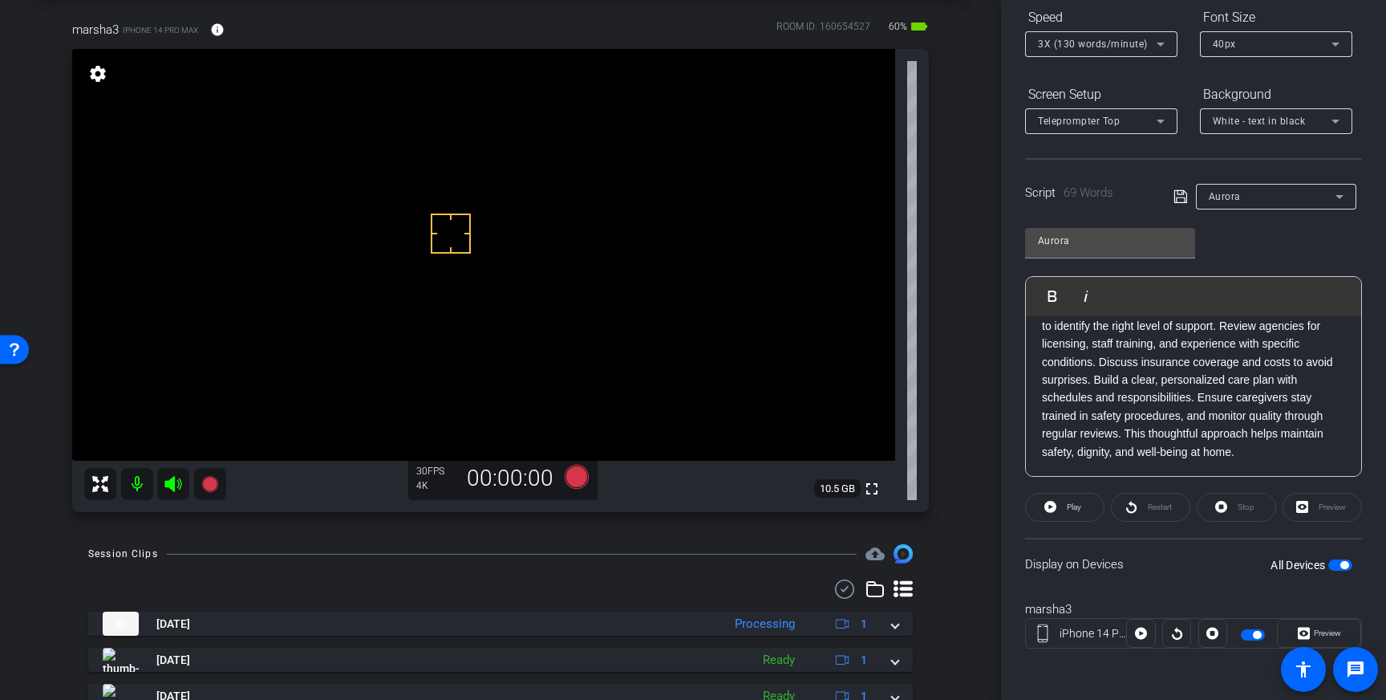
scroll to position [0, 0]
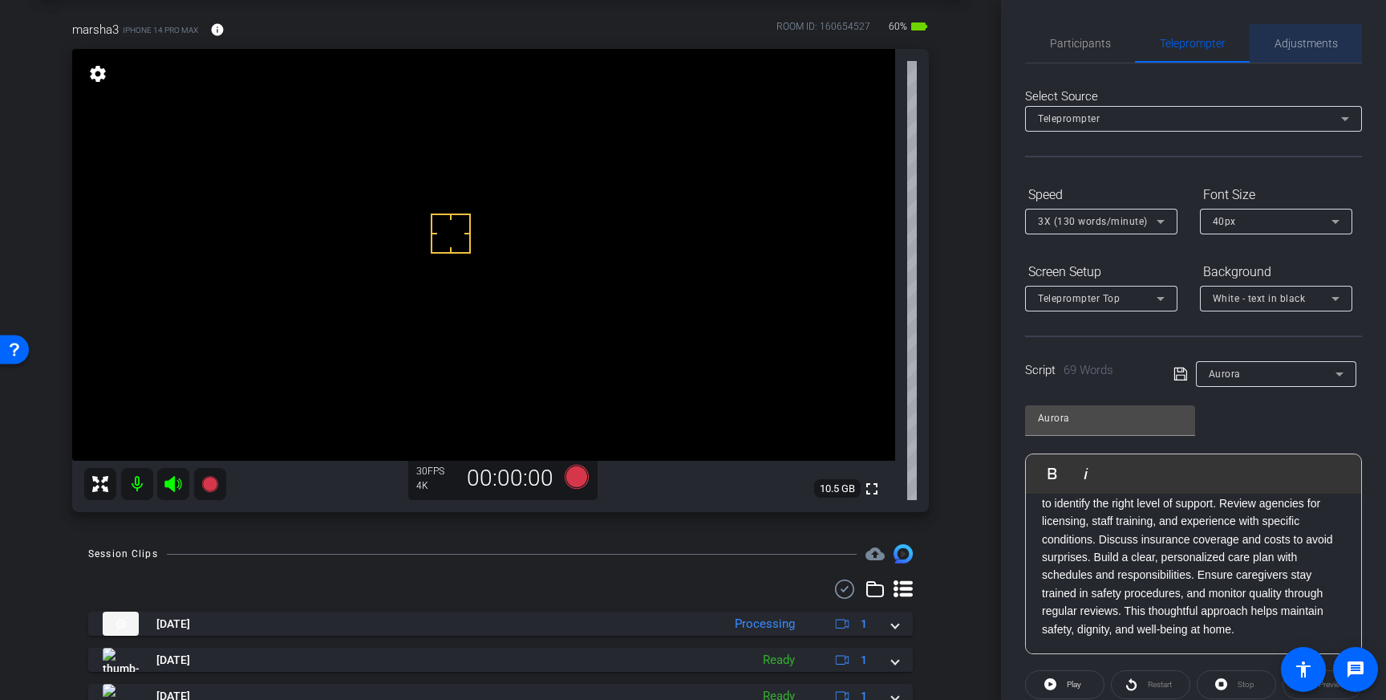
click at [1297, 33] on span "Adjustments" at bounding box center [1306, 43] width 63 height 39
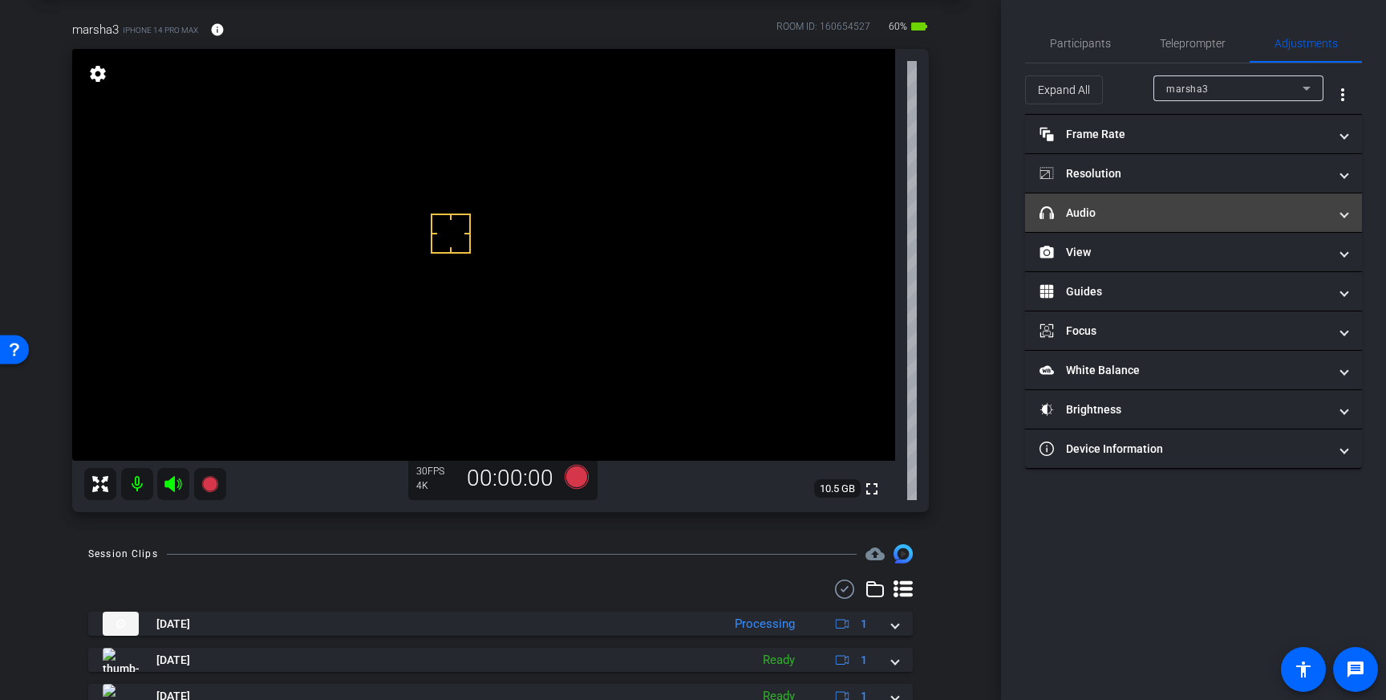
click at [1223, 205] on mat-panel-title "headphone icon Audio" at bounding box center [1184, 213] width 289 height 17
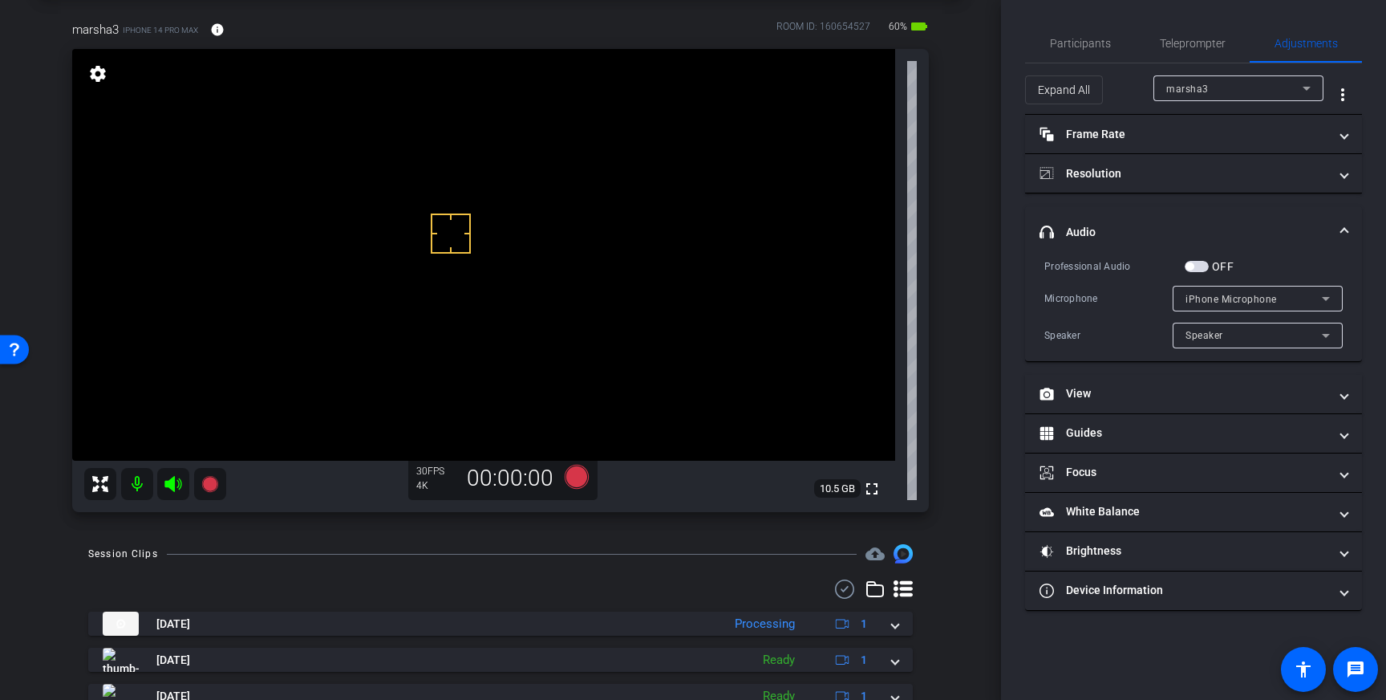
click at [1208, 268] on span "button" at bounding box center [1197, 266] width 24 height 11
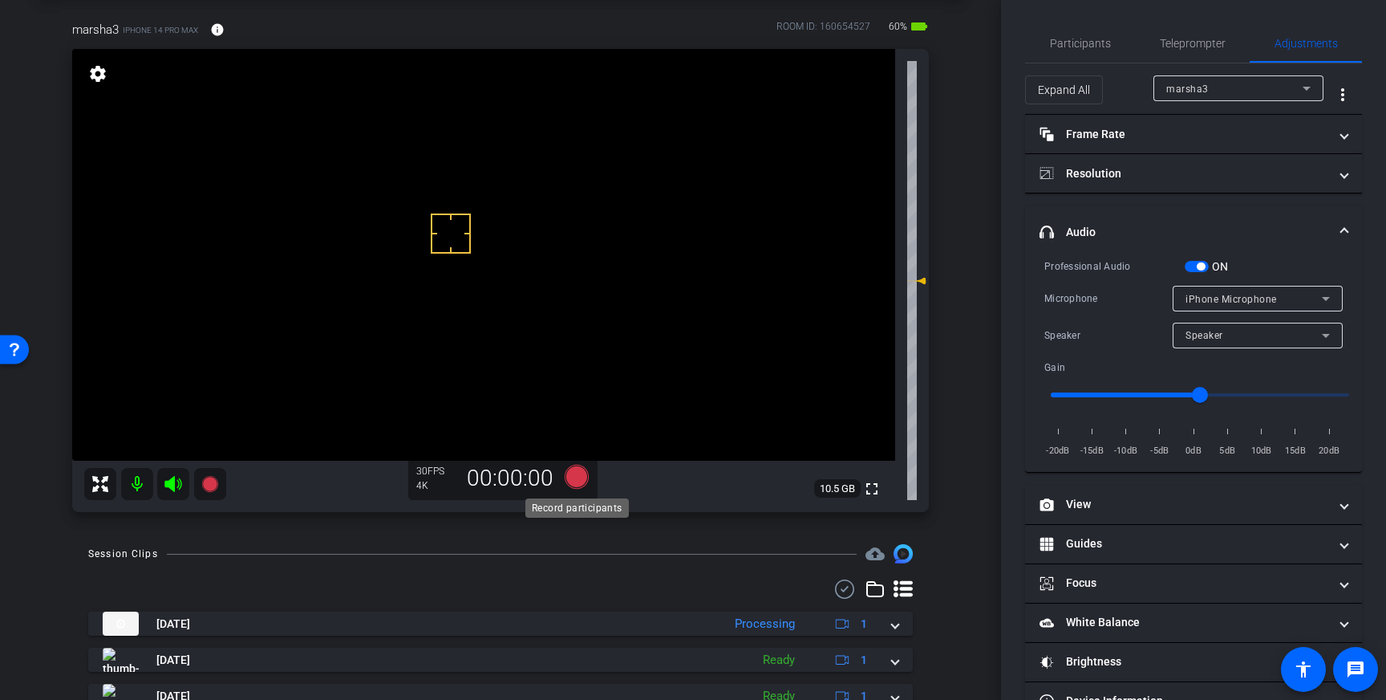
click at [574, 481] on icon at bounding box center [577, 476] width 24 height 24
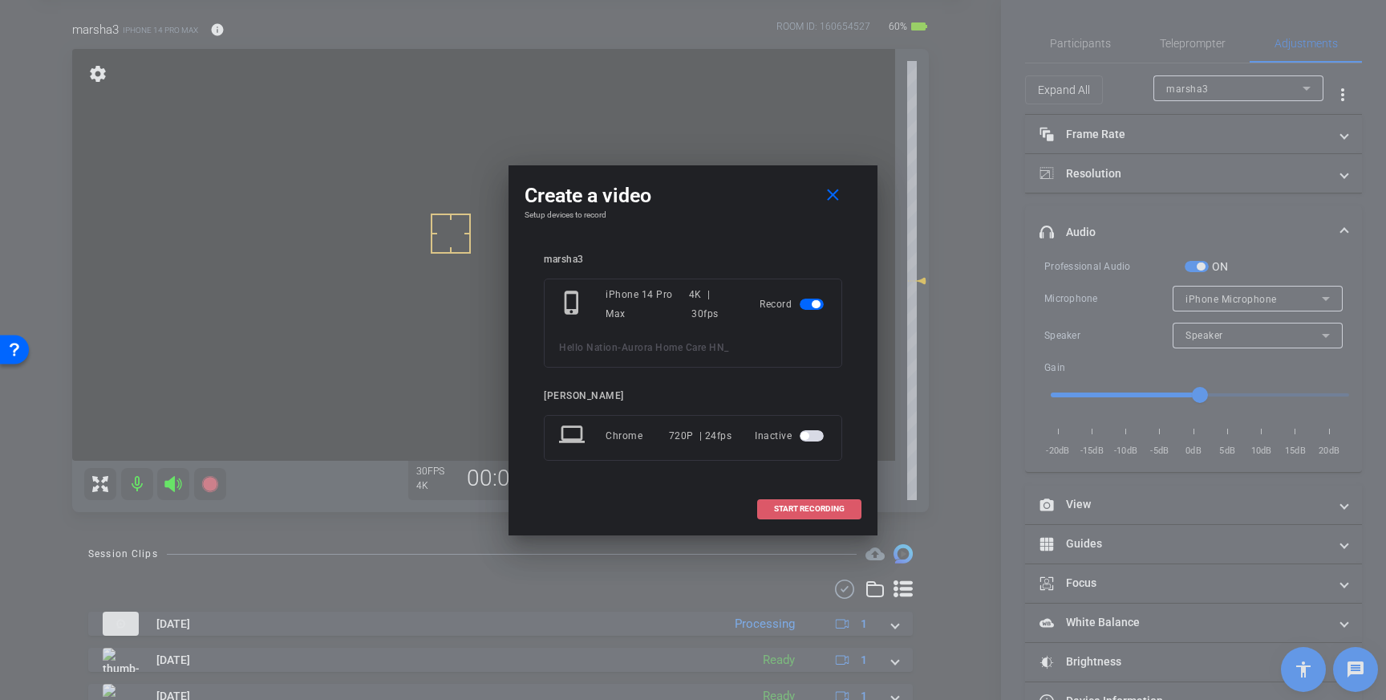
click at [827, 503] on span at bounding box center [809, 508] width 103 height 39
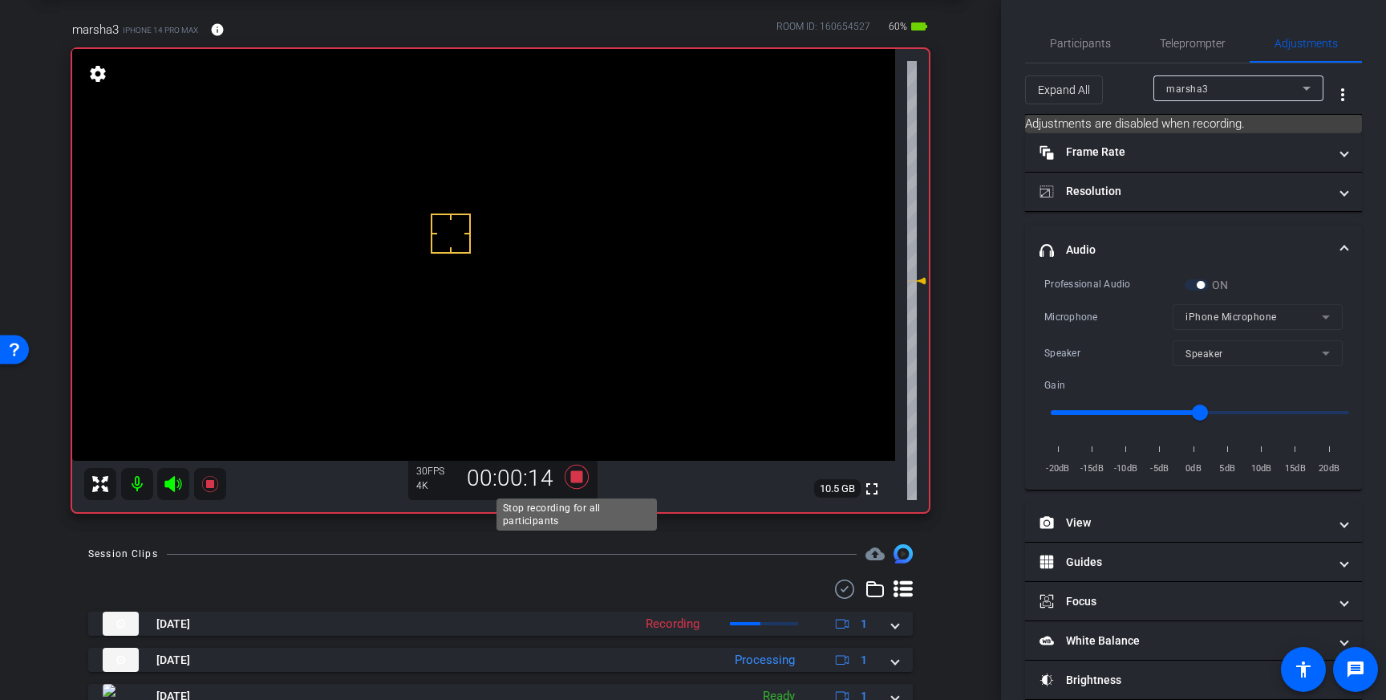
click at [579, 479] on icon at bounding box center [577, 476] width 24 height 24
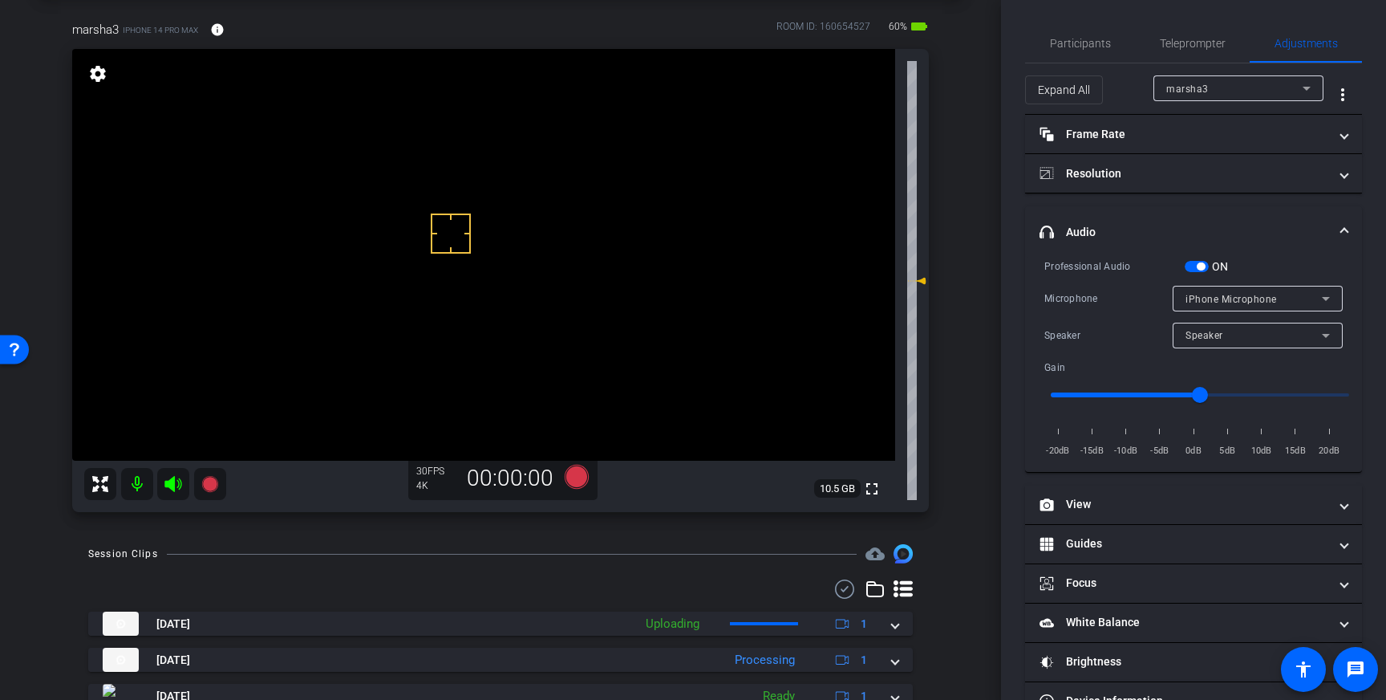
drag, startPoint x: 1199, startPoint y: 264, endPoint x: 1259, endPoint y: 287, distance: 64.5
click at [1199, 264] on span "button" at bounding box center [1201, 266] width 8 height 8
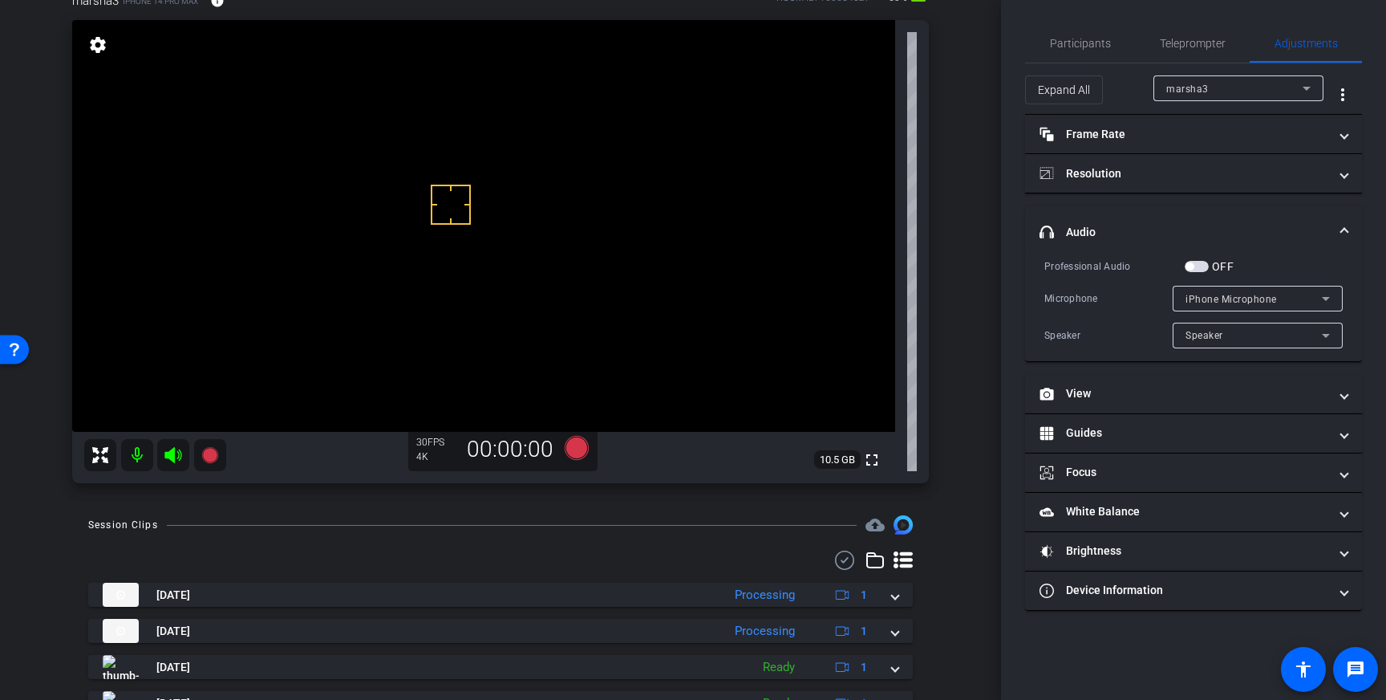
scroll to position [107, 0]
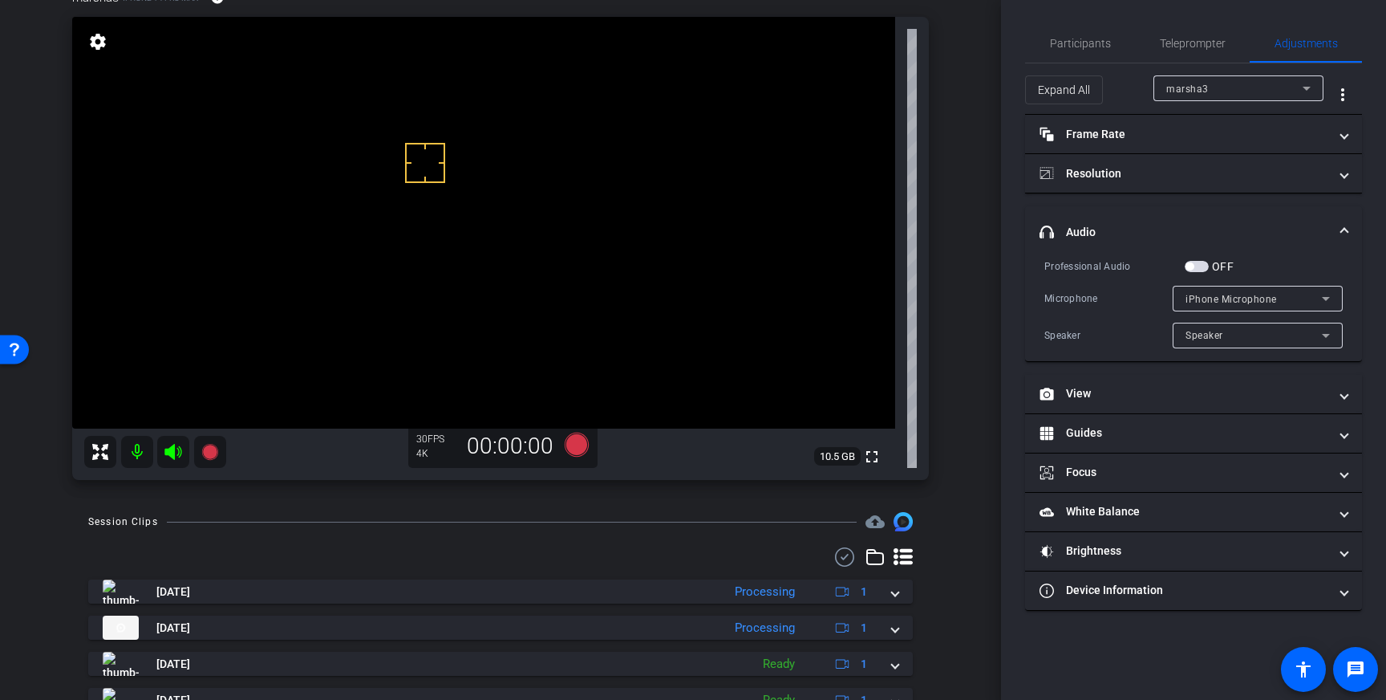
click at [1196, 269] on span "button" at bounding box center [1197, 266] width 24 height 11
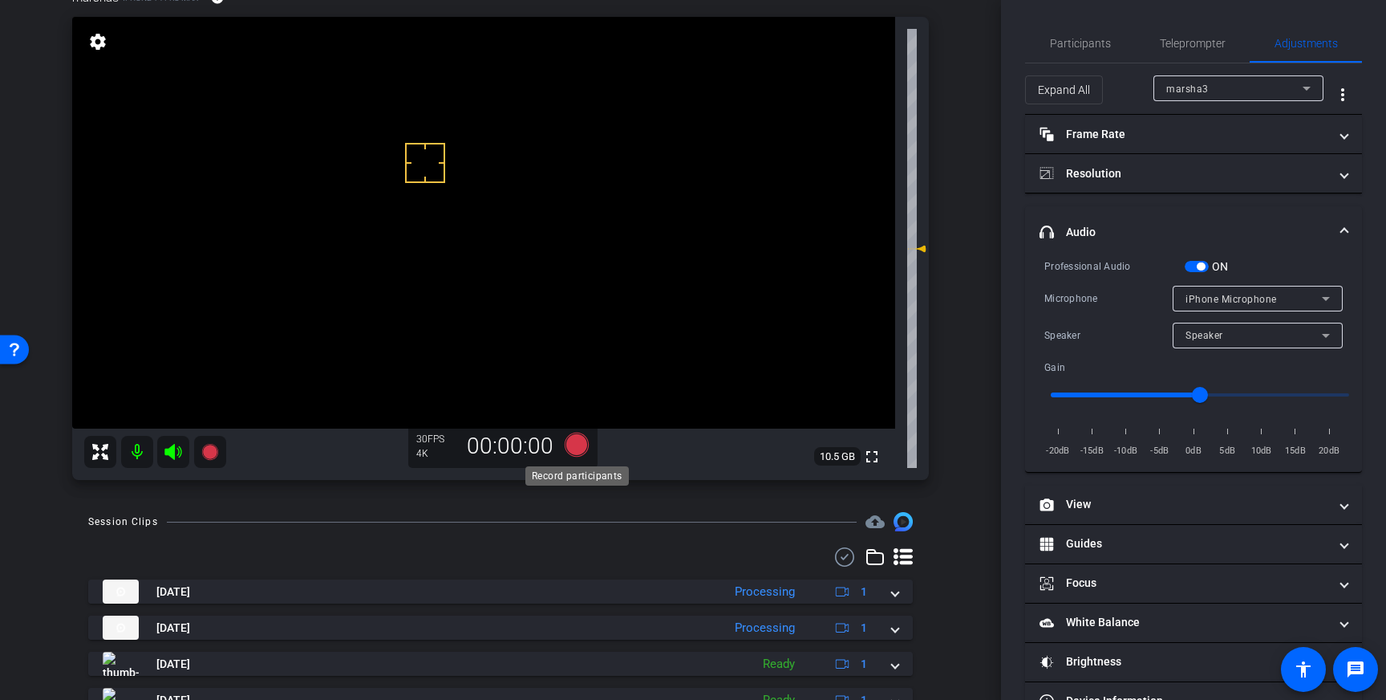
click at [566, 448] on icon at bounding box center [577, 444] width 39 height 29
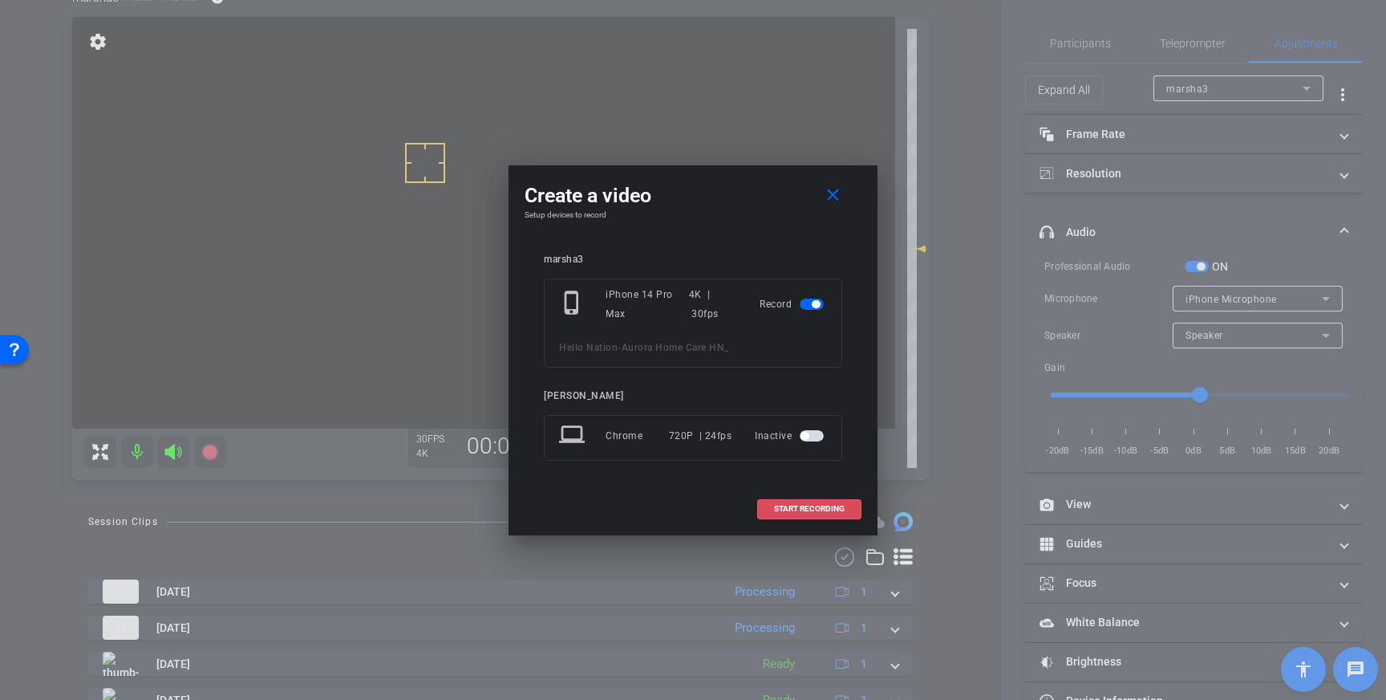
drag, startPoint x: 800, startPoint y: 507, endPoint x: 967, endPoint y: 476, distance: 170.6
click at [800, 507] on span "START RECORDING" at bounding box center [809, 509] width 71 height 8
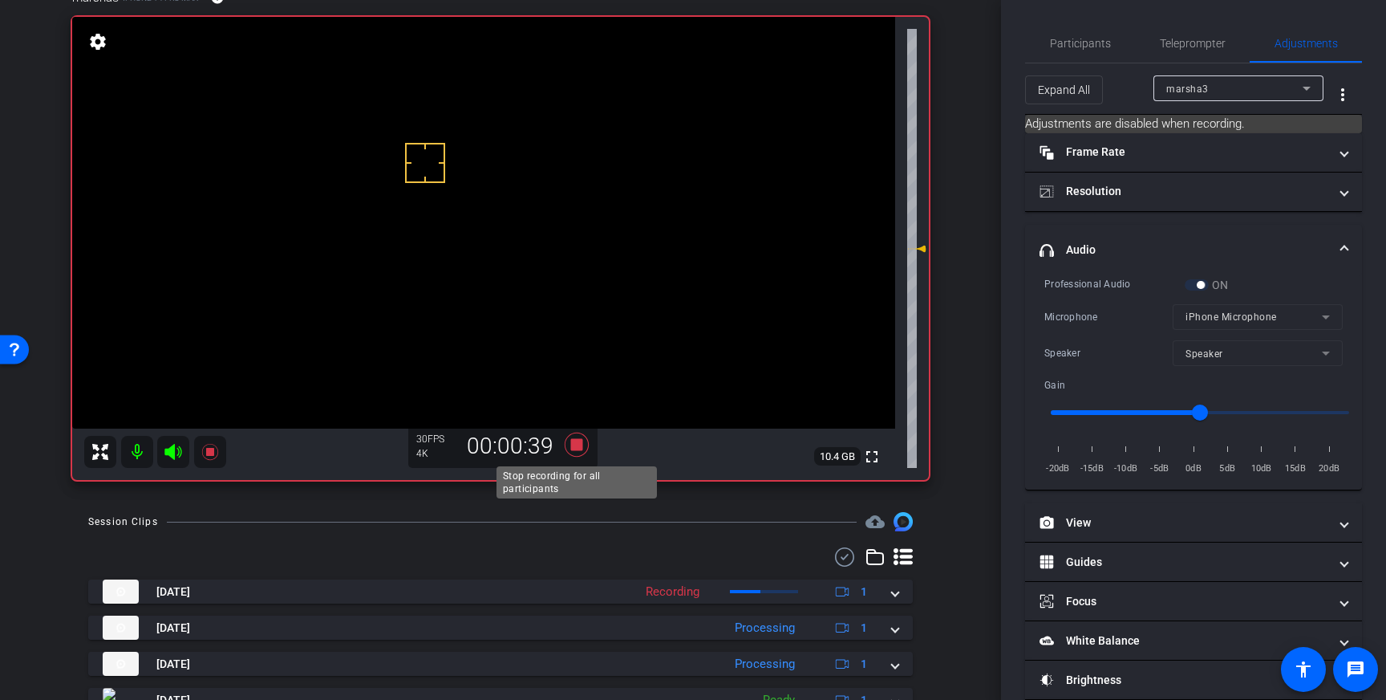
click at [575, 450] on icon at bounding box center [577, 444] width 24 height 24
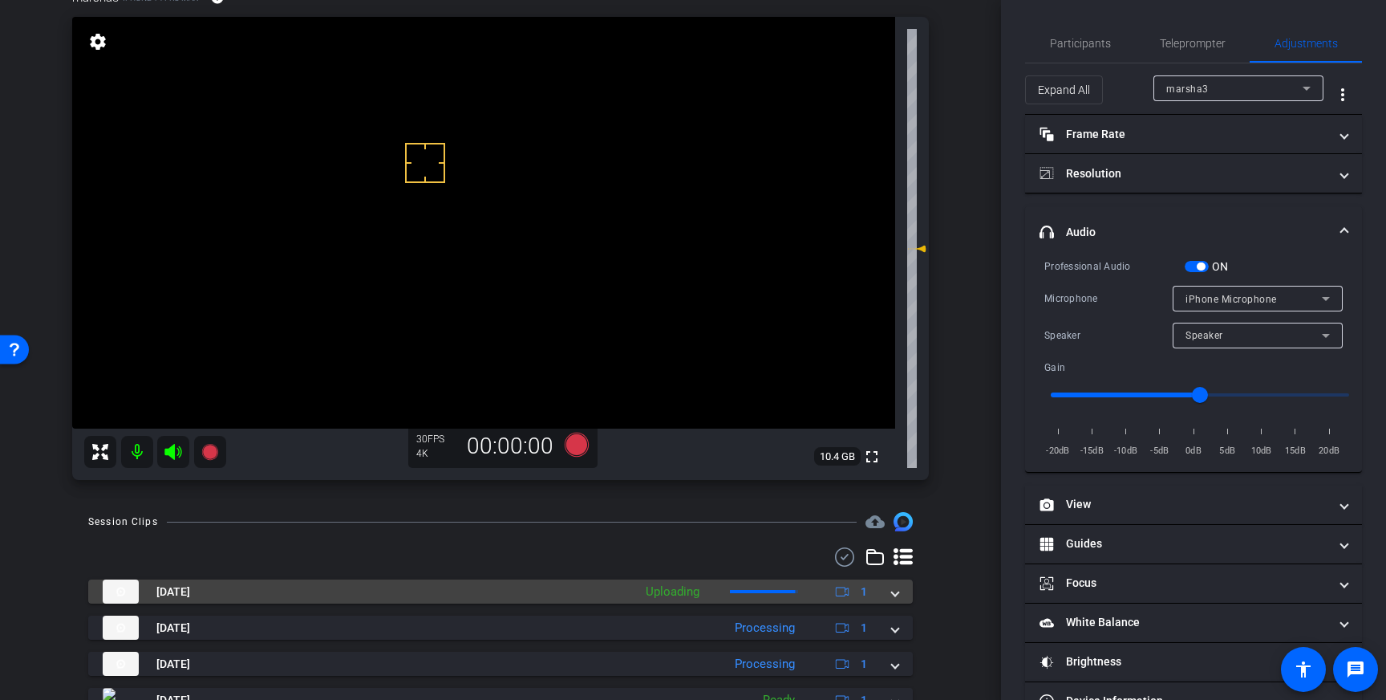
click at [896, 600] on mat-expansion-panel-header "Aug 21, 2025 Uploading 1" at bounding box center [500, 591] width 825 height 24
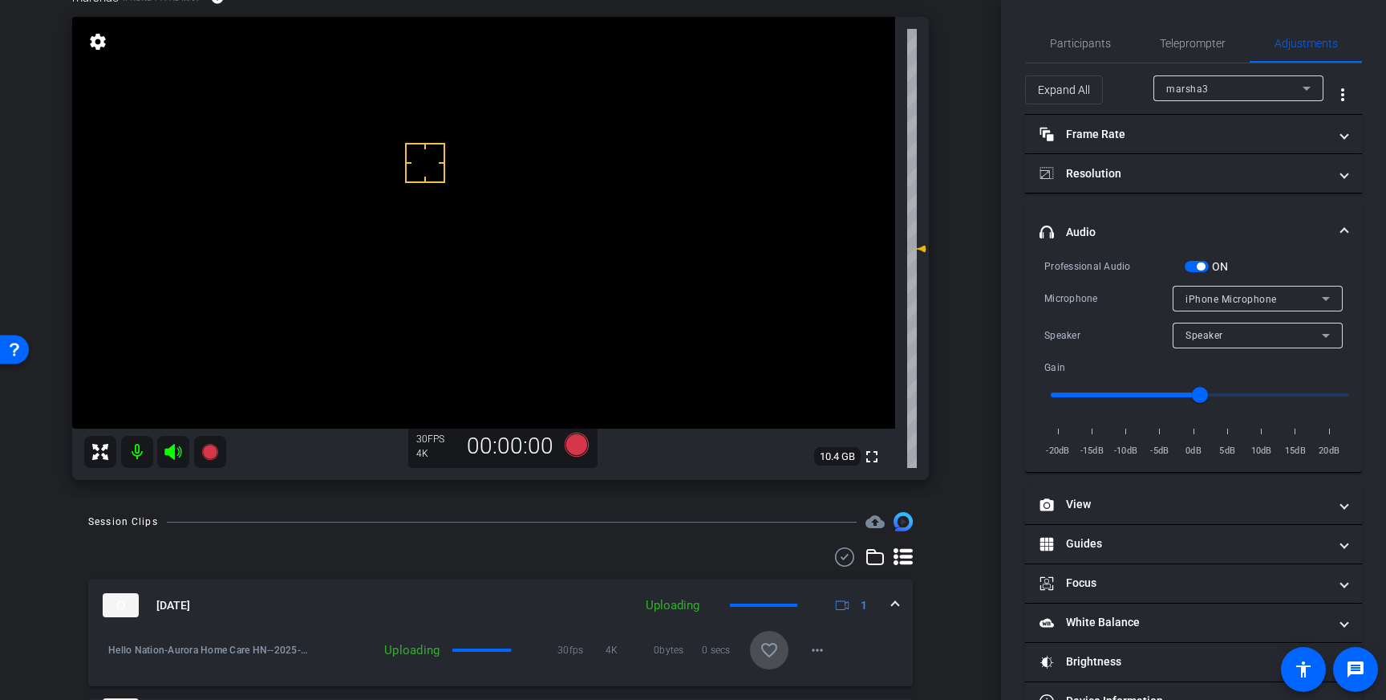
click at [771, 640] on mat-icon "favorite_border" at bounding box center [769, 649] width 19 height 19
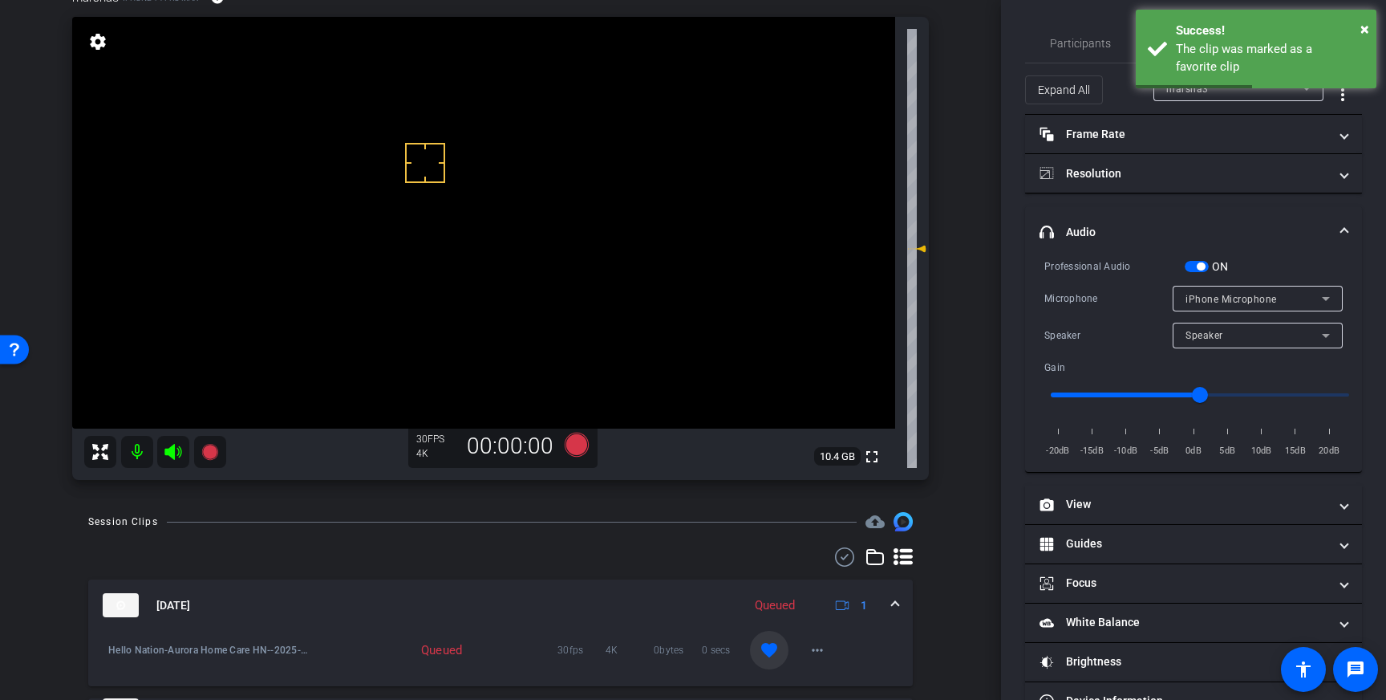
click at [1194, 262] on span "button" at bounding box center [1197, 266] width 24 height 11
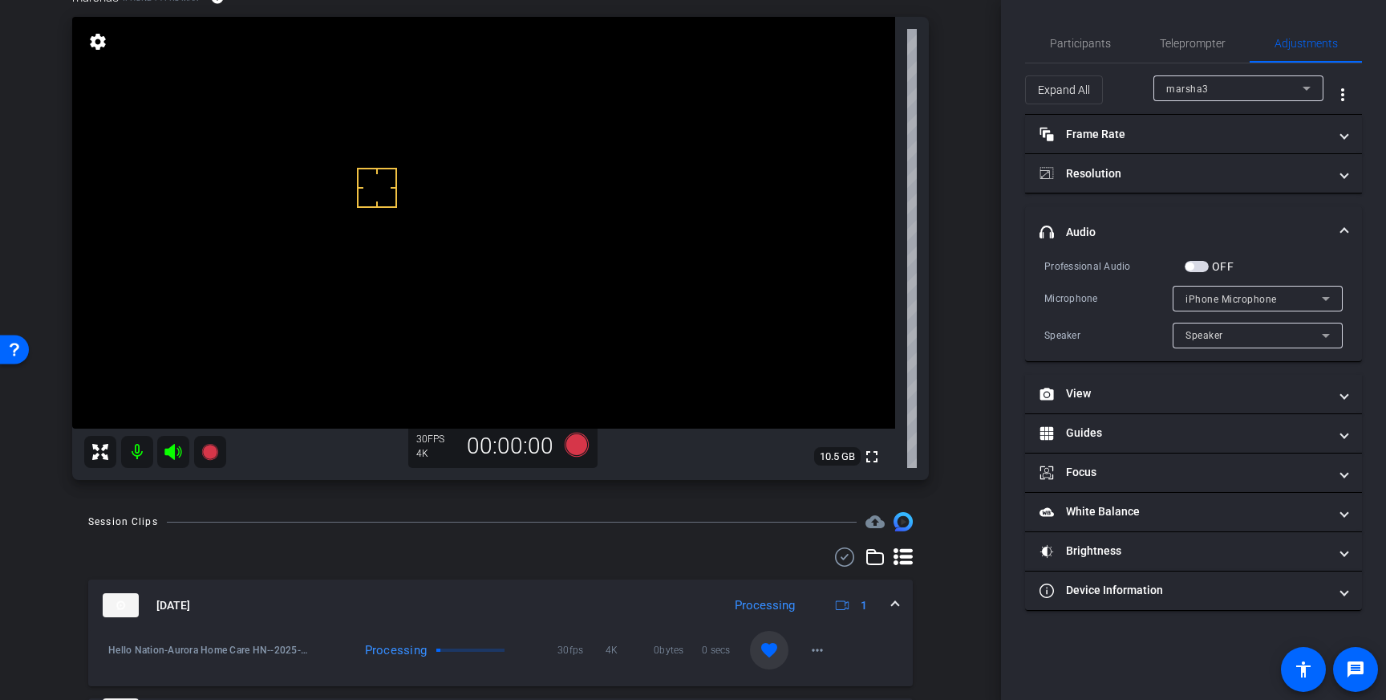
drag, startPoint x: 377, startPoint y: 188, endPoint x: 379, endPoint y: 171, distance: 17.0
drag, startPoint x: 1190, startPoint y: 269, endPoint x: 1166, endPoint y: 286, distance: 30.0
click at [1190, 270] on button "OFF" at bounding box center [1197, 266] width 24 height 11
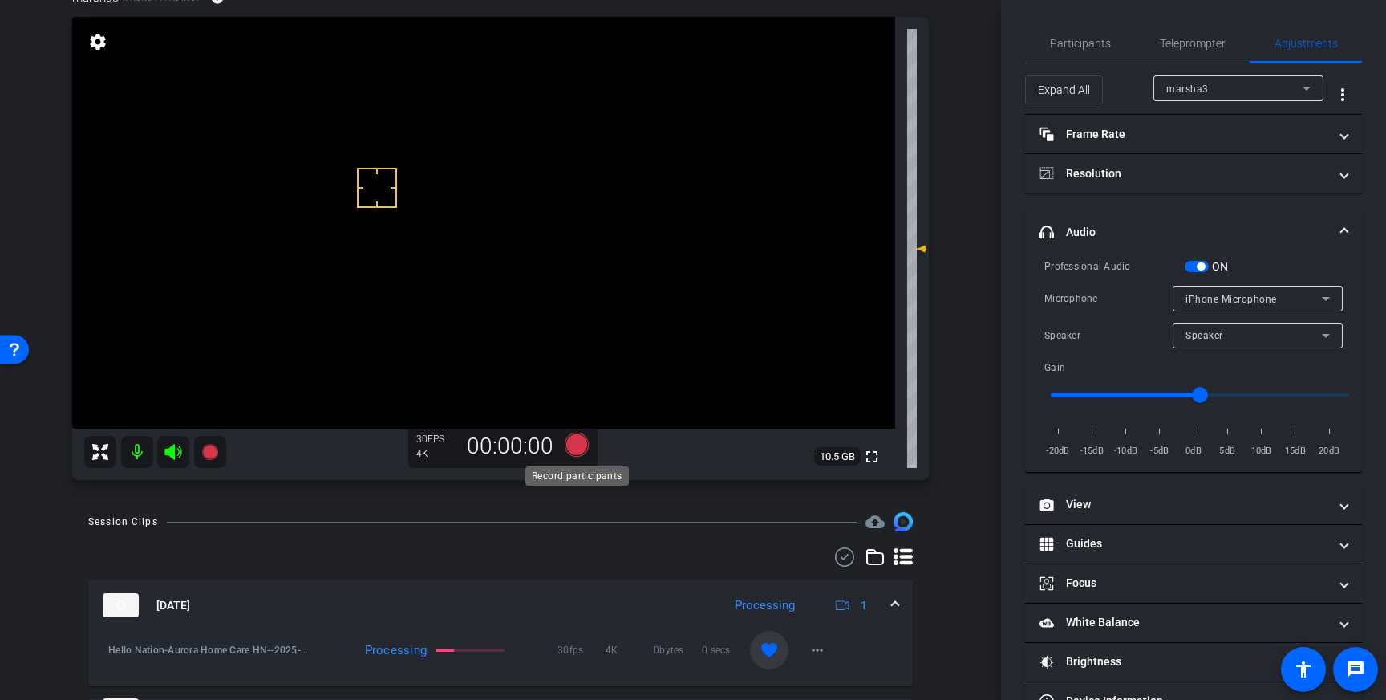
click at [564, 445] on icon at bounding box center [577, 444] width 39 height 29
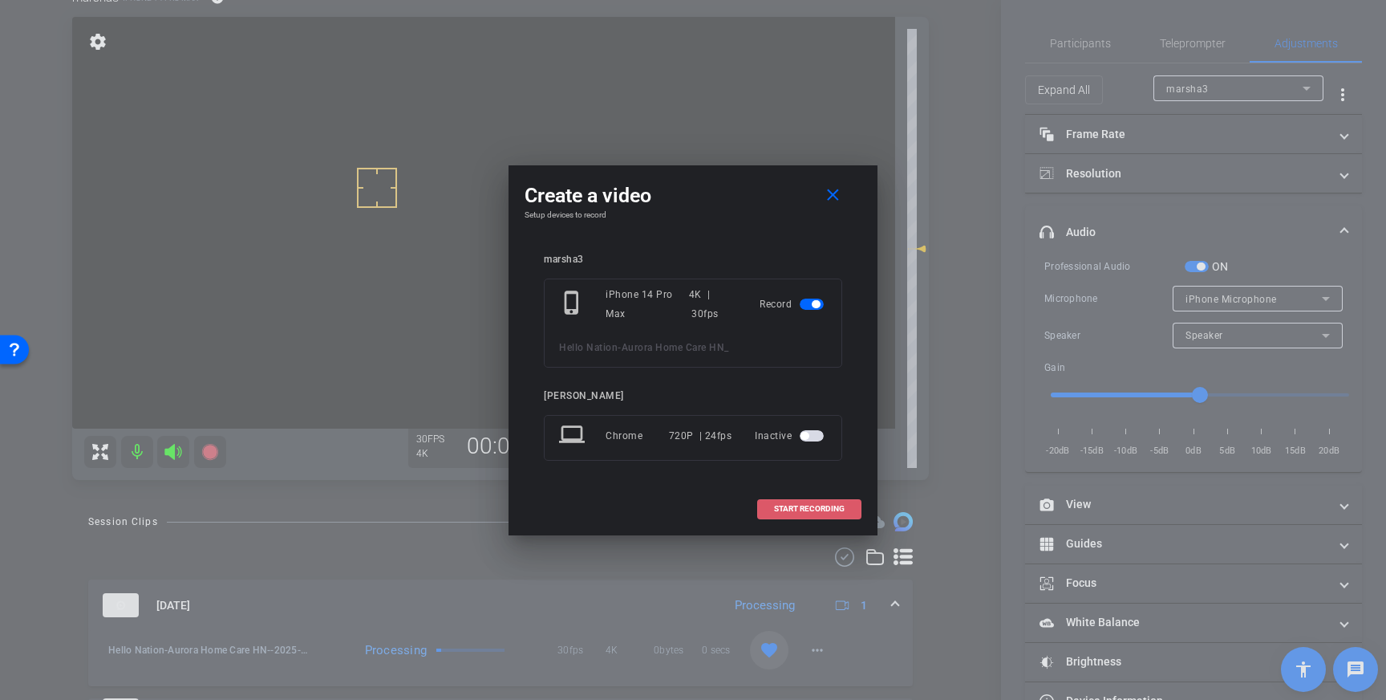
drag, startPoint x: 781, startPoint y: 505, endPoint x: 798, endPoint y: 506, distance: 16.9
click at [782, 505] on span "START RECORDING" at bounding box center [809, 509] width 71 height 8
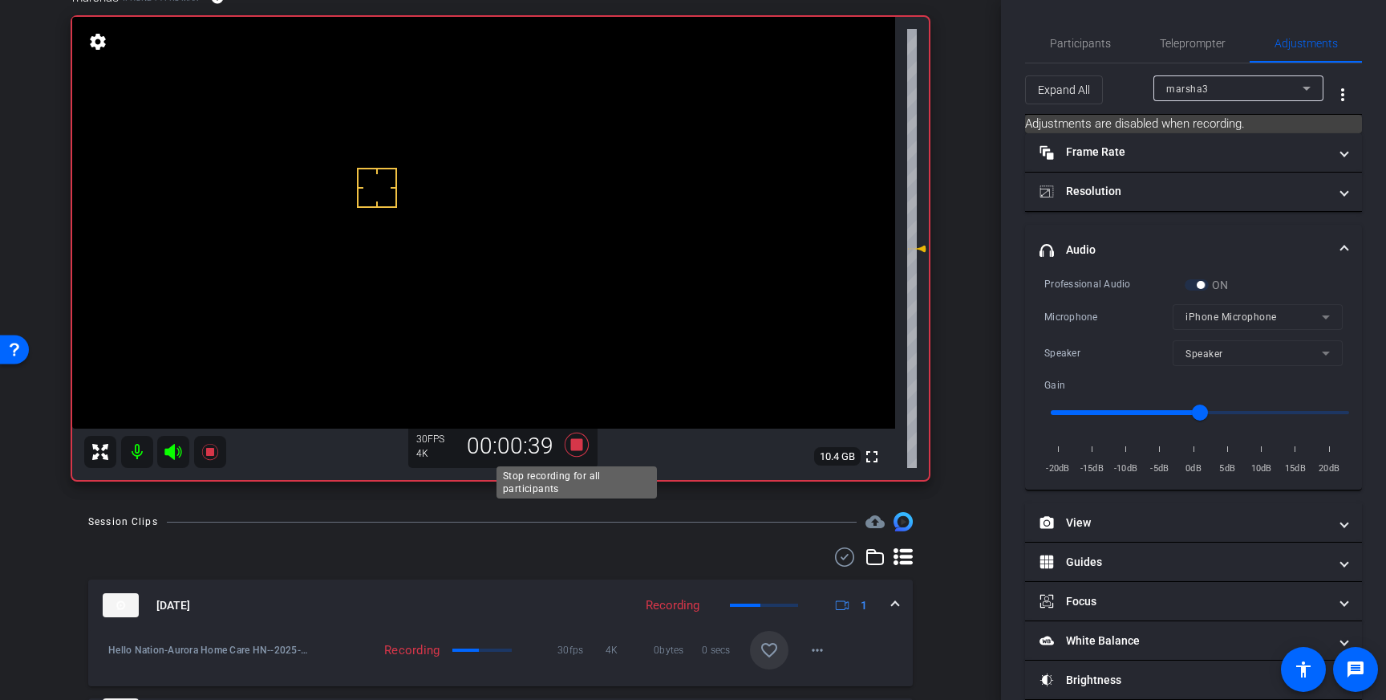
click at [578, 448] on icon at bounding box center [577, 444] width 24 height 24
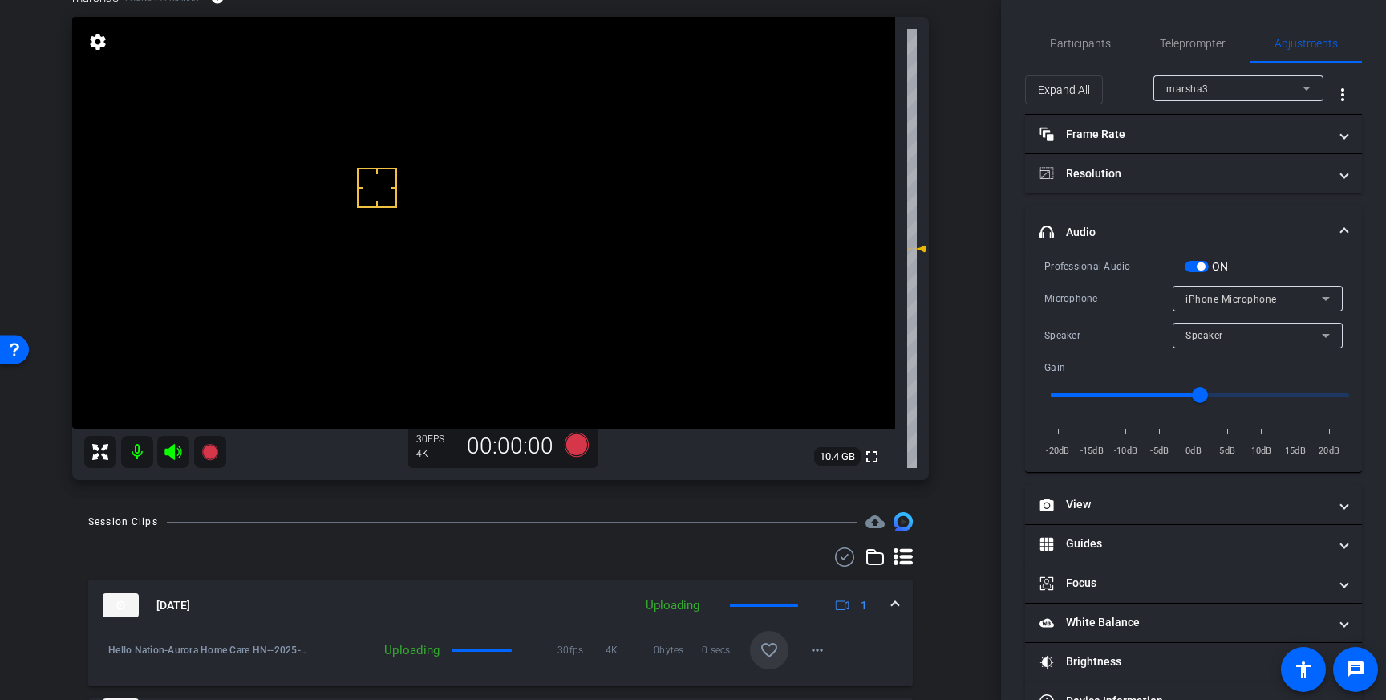
click at [1201, 268] on span "button" at bounding box center [1201, 266] width 8 height 8
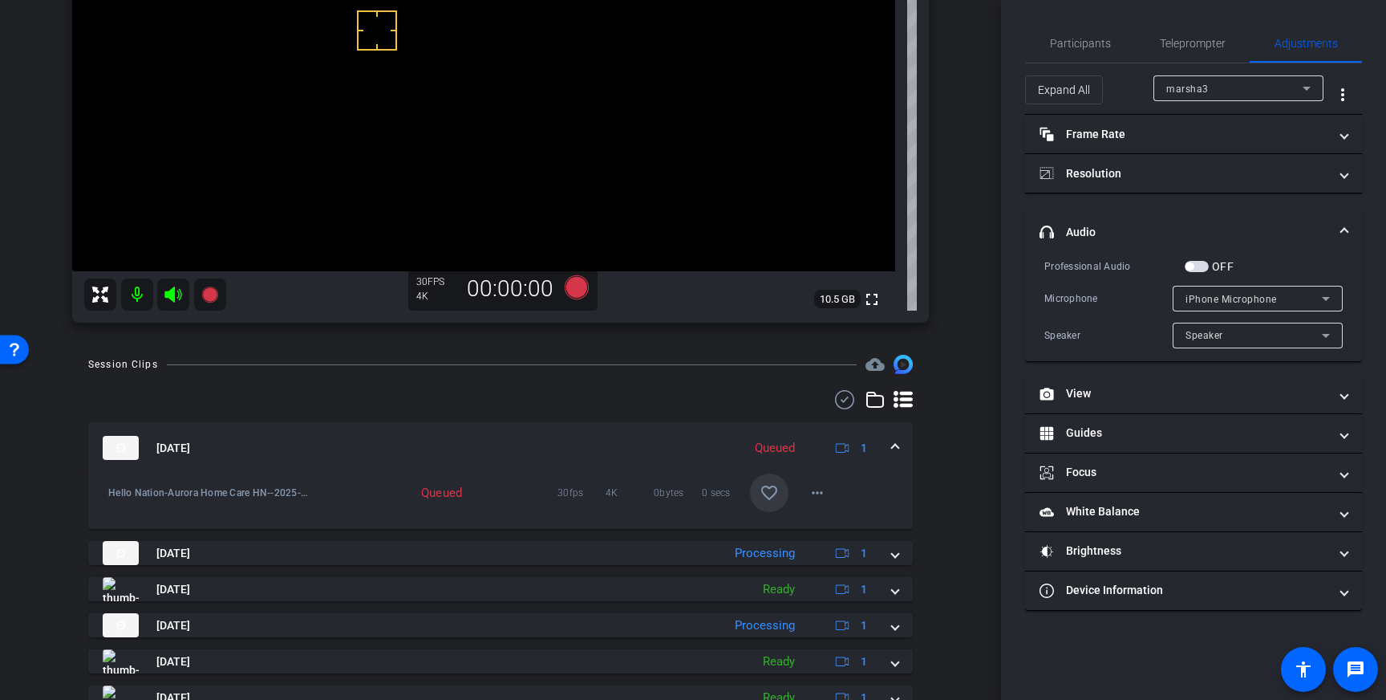
scroll to position [278, 0]
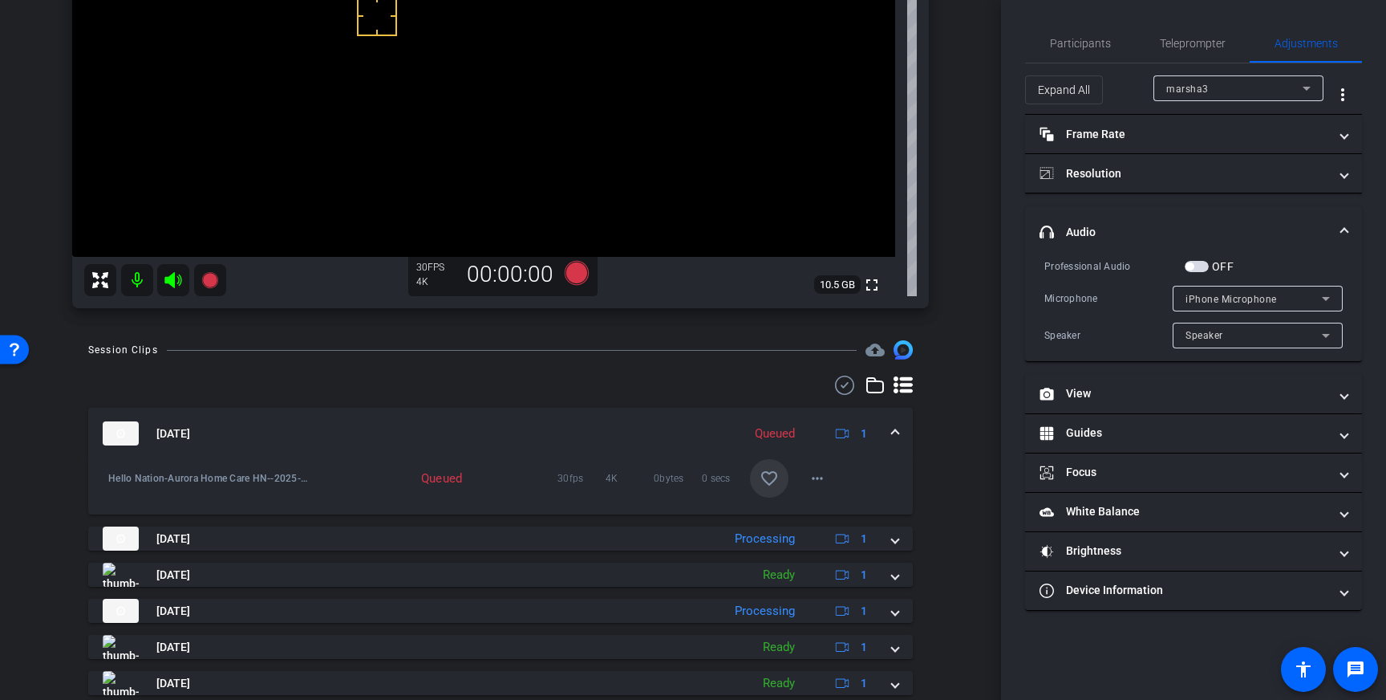
click at [899, 428] on mat-expansion-panel-header "Aug 21, 2025 Queued 1" at bounding box center [500, 433] width 825 height 51
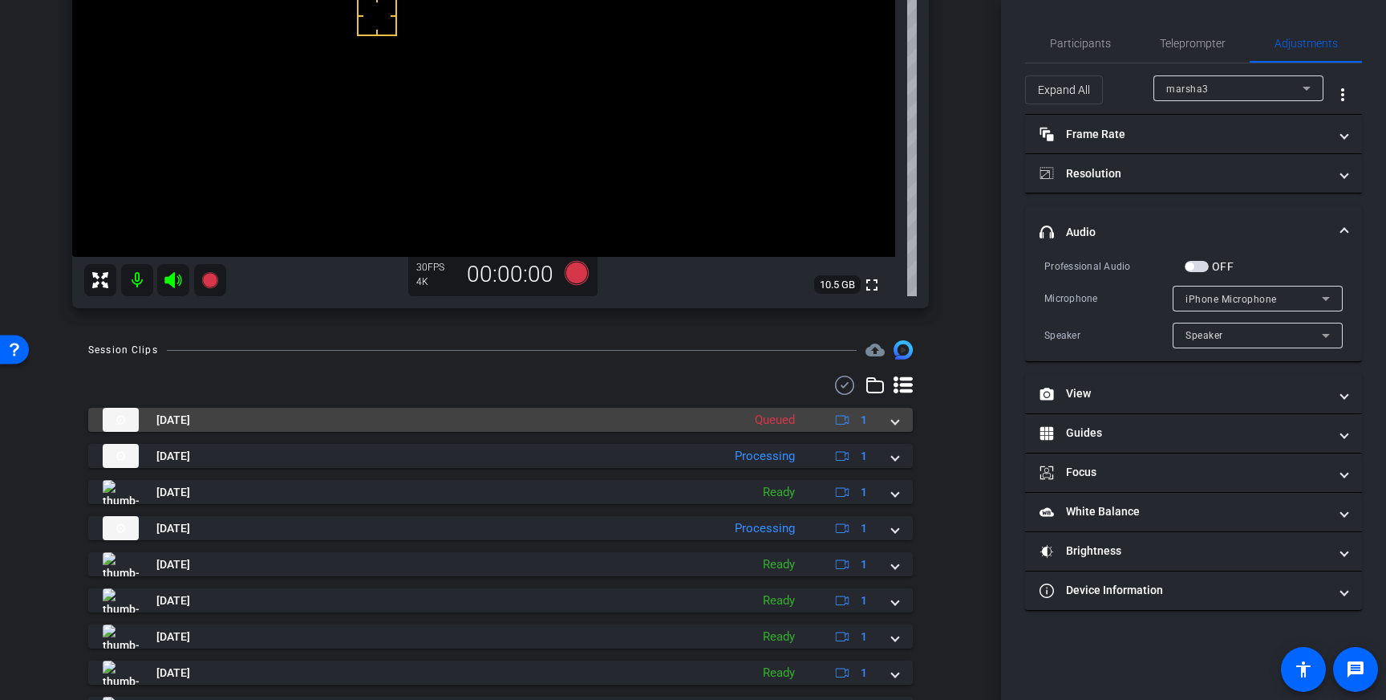
click at [900, 420] on mat-expansion-panel-header "Aug 21, 2025 Queued 1" at bounding box center [500, 420] width 825 height 24
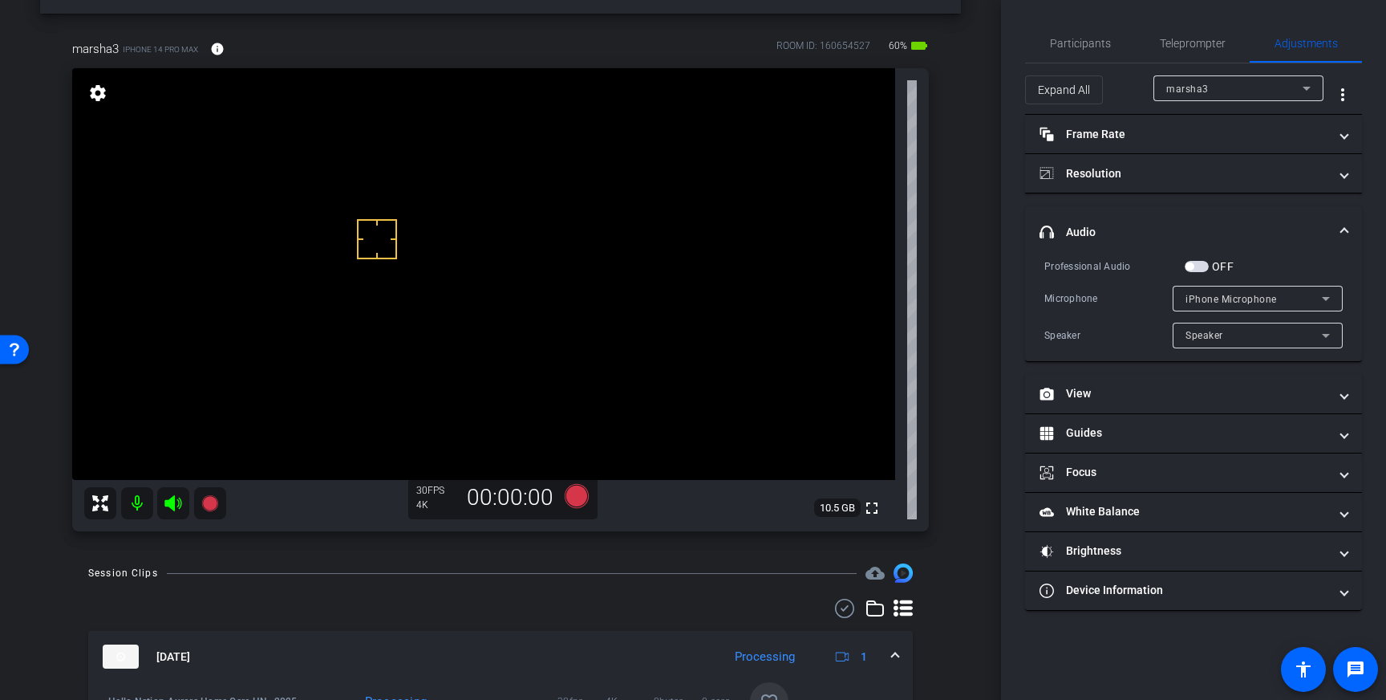
scroll to position [42, 0]
